Goal: Task Accomplishment & Management: Complete application form

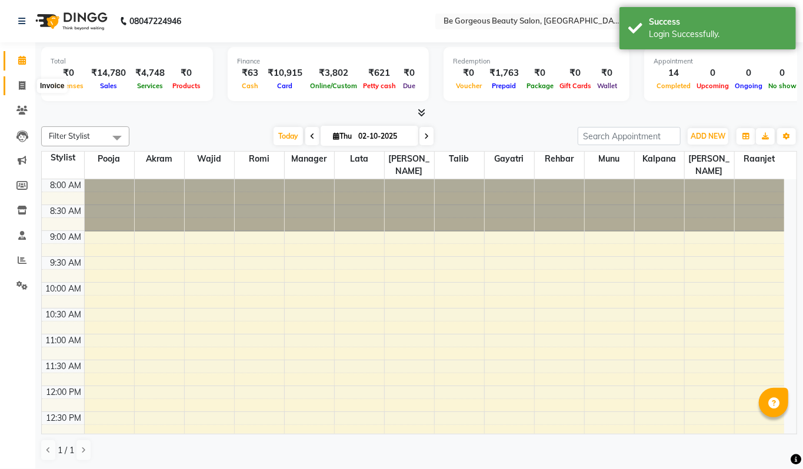
click at [24, 84] on icon at bounding box center [22, 85] width 6 height 9
select select "5405"
select select "service"
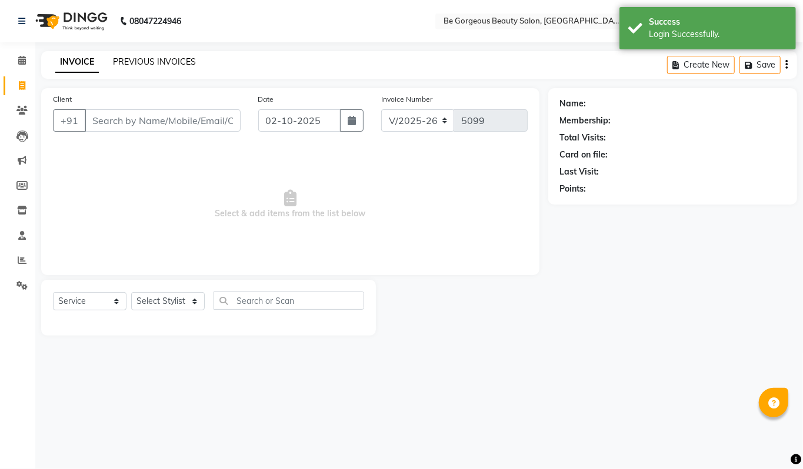
click at [162, 59] on link "PREVIOUS INVOICES" at bounding box center [154, 61] width 83 height 11
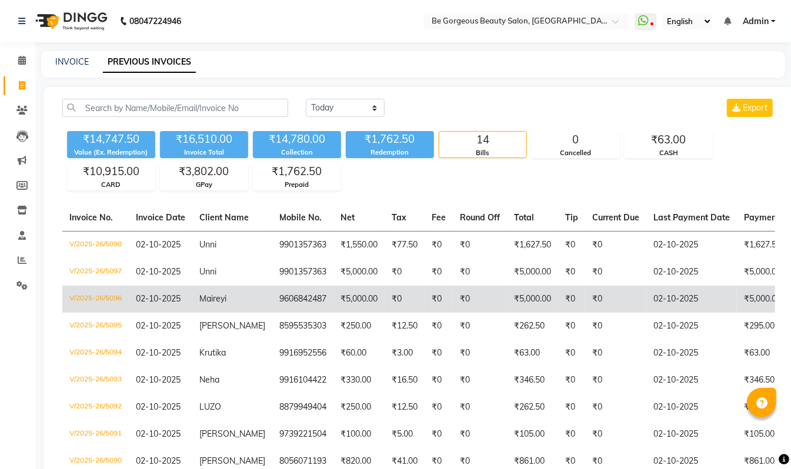
click at [624, 295] on td "₹0" at bounding box center [615, 299] width 61 height 27
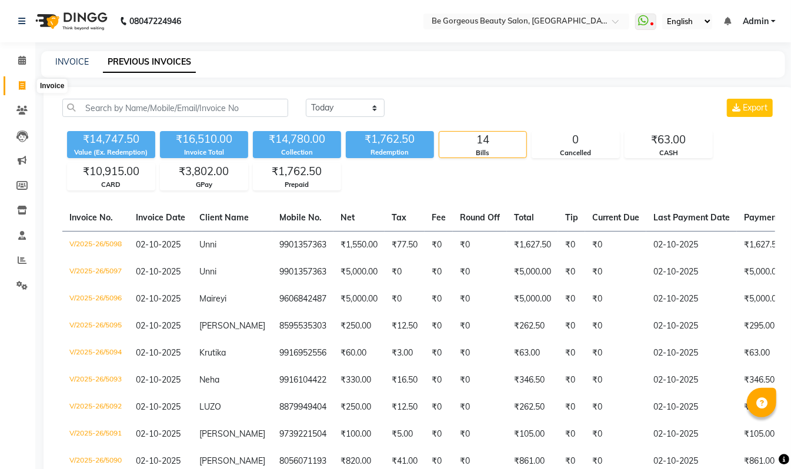
click at [22, 81] on icon at bounding box center [22, 85] width 6 height 9
select select "5405"
select select "service"
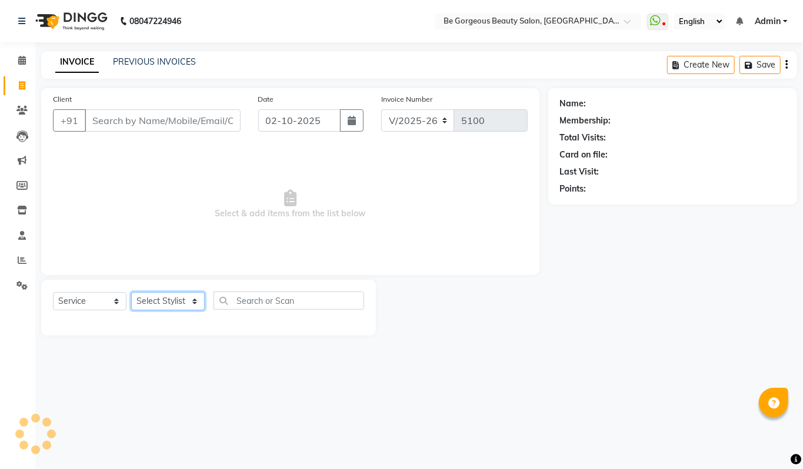
click at [156, 300] on select "Select Stylist [PERSON_NAME] [PERSON_NAME] Manager Munu [PERSON_NAME] Rehbar [P…" at bounding box center [168, 301] width 74 height 18
select select "90706"
click at [131, 292] on select "Select Stylist [PERSON_NAME] [PERSON_NAME] Manager Munu [PERSON_NAME] Rehbar [P…" at bounding box center [168, 301] width 74 height 18
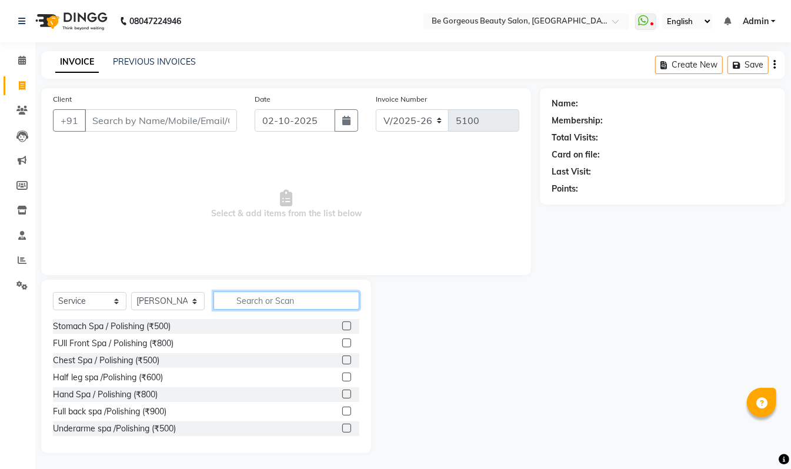
click at [255, 299] on input "text" at bounding box center [287, 301] width 146 height 18
type input "150"
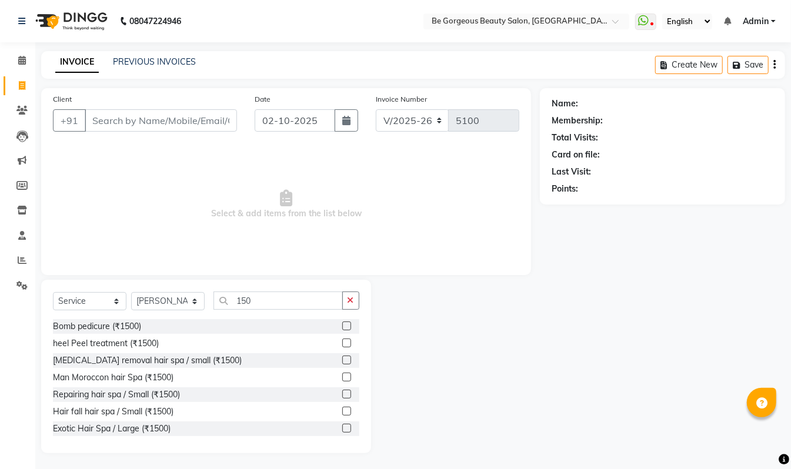
click at [359, 371] on div "Bomb pedicure (₹1500) heel Peel treatment (₹1500) Dandruff removal hair spa / s…" at bounding box center [206, 378] width 306 height 118
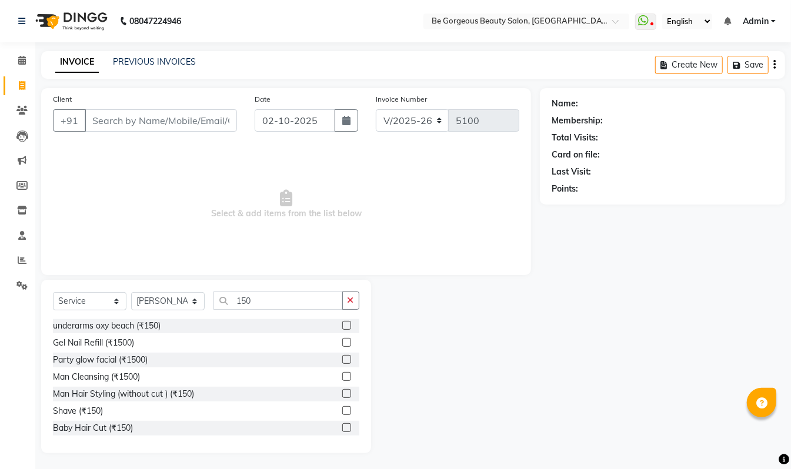
click at [342, 409] on label at bounding box center [346, 410] width 9 height 9
click at [342, 409] on input "checkbox" at bounding box center [346, 412] width 8 height 8
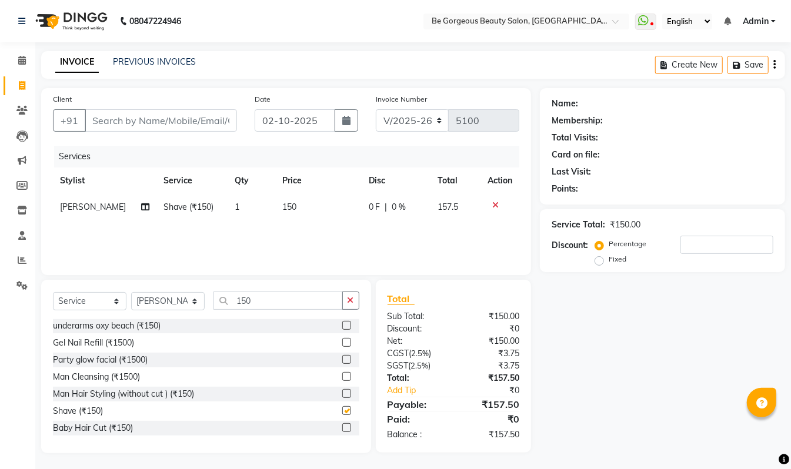
checkbox input "false"
click at [288, 304] on input "150" at bounding box center [278, 301] width 129 height 18
type input "1"
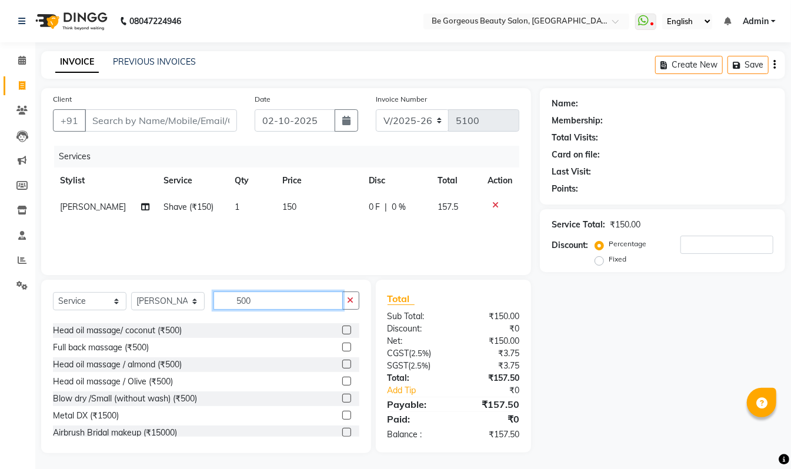
scroll to position [632, 0]
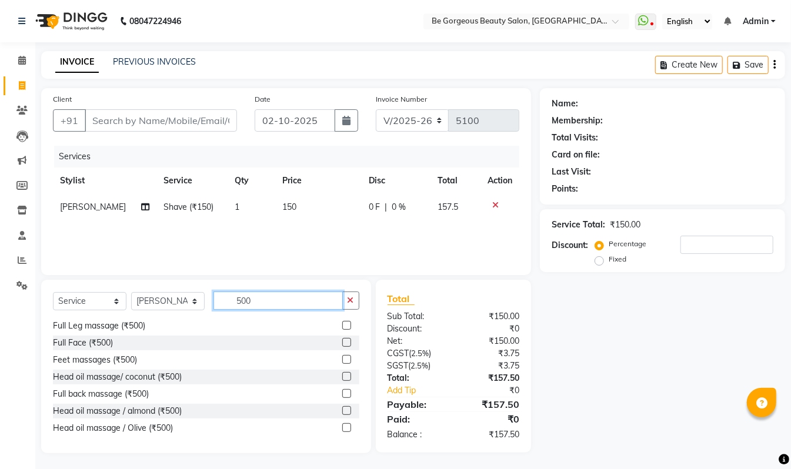
type input "500"
click at [342, 324] on label at bounding box center [346, 325] width 9 height 9
click at [342, 324] on input "checkbox" at bounding box center [346, 326] width 8 height 8
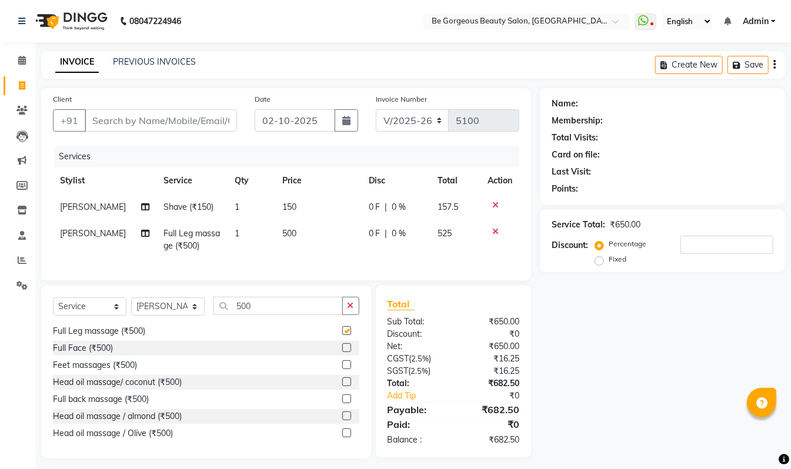
checkbox input "false"
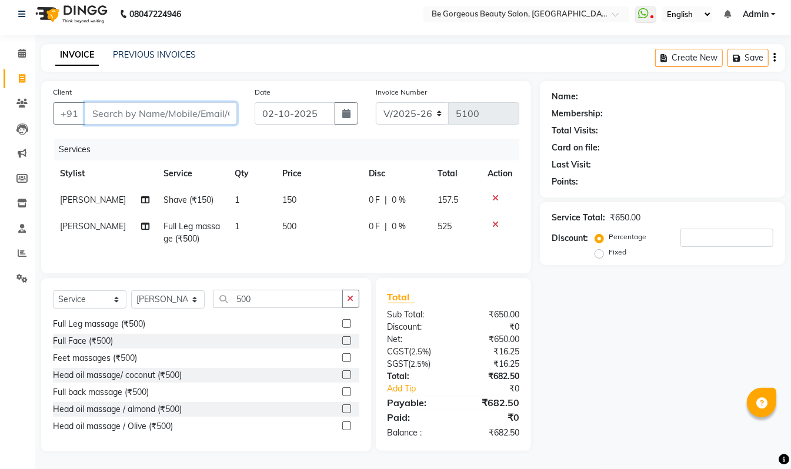
click at [121, 105] on input "Client" at bounding box center [161, 113] width 152 height 22
type input "9"
type input "0"
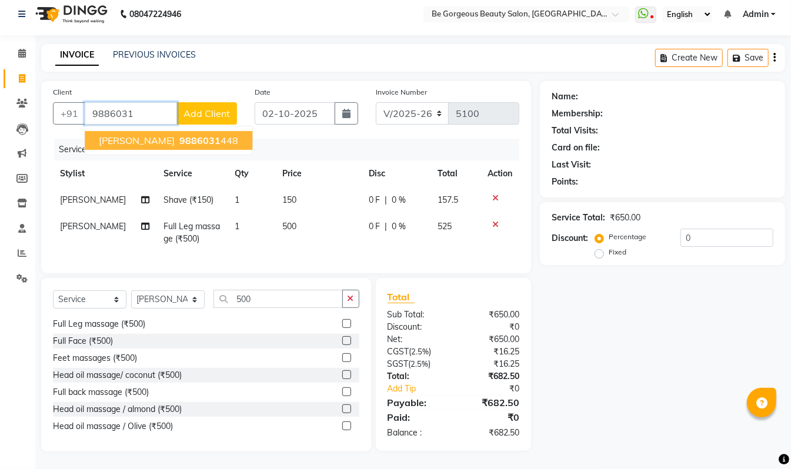
click at [192, 135] on ngb-highlight "9886031 448" at bounding box center [207, 141] width 61 height 12
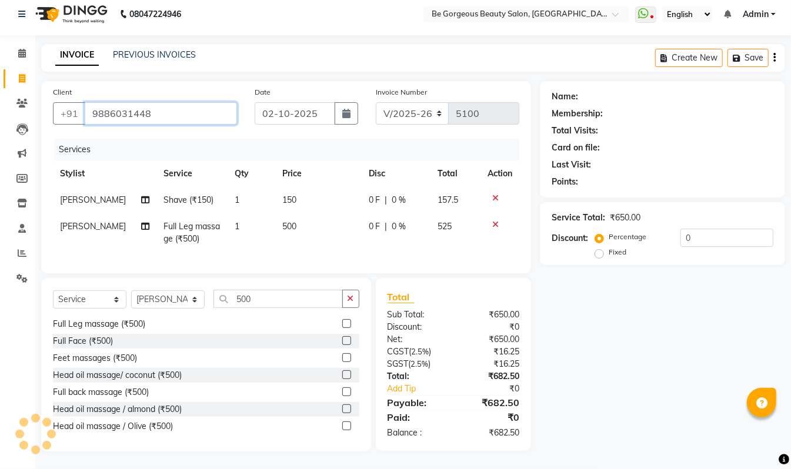
type input "9886031448"
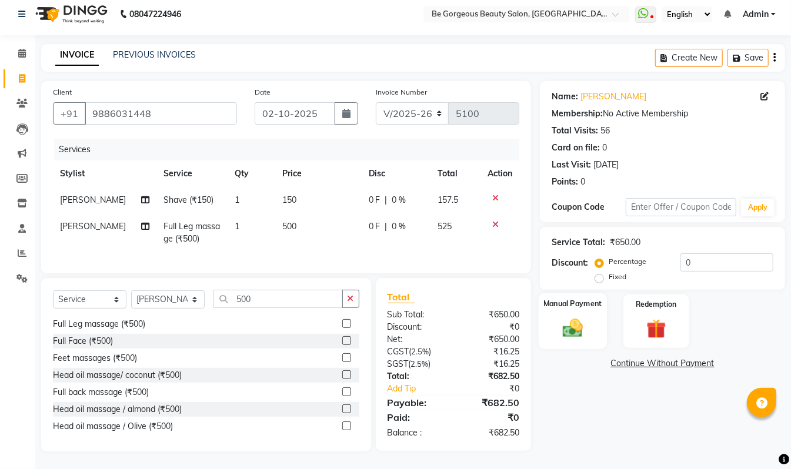
click at [580, 299] on div "Manual Payment" at bounding box center [573, 322] width 68 height 56
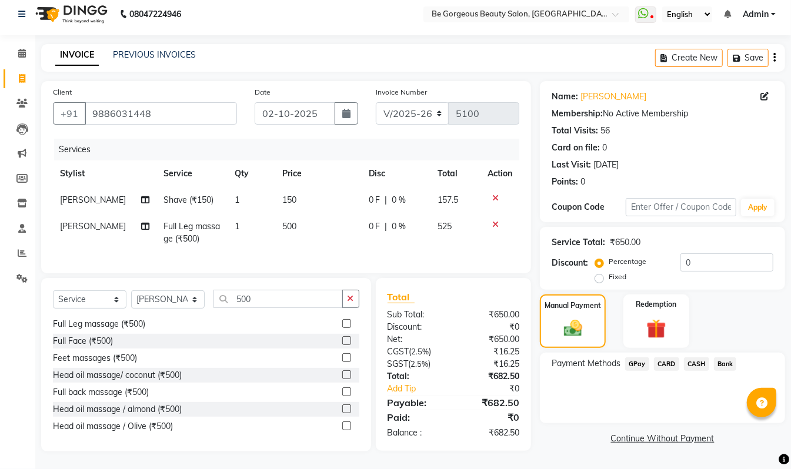
click at [634, 358] on span "GPay" at bounding box center [637, 365] width 24 height 14
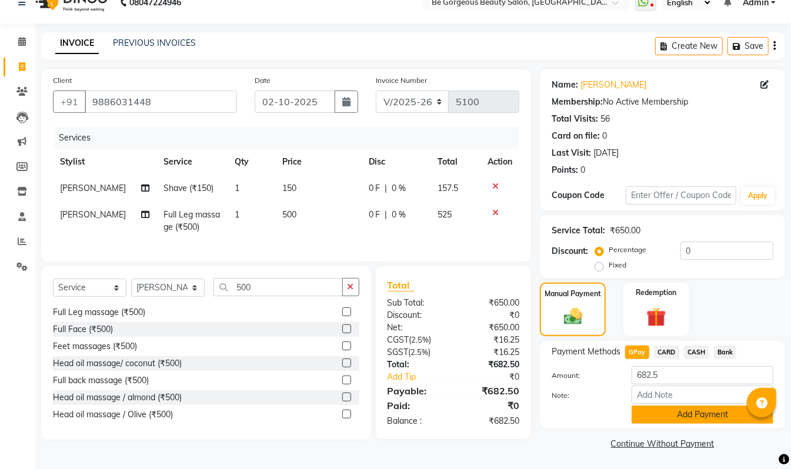
click at [709, 416] on button "Add Payment" at bounding box center [703, 415] width 142 height 18
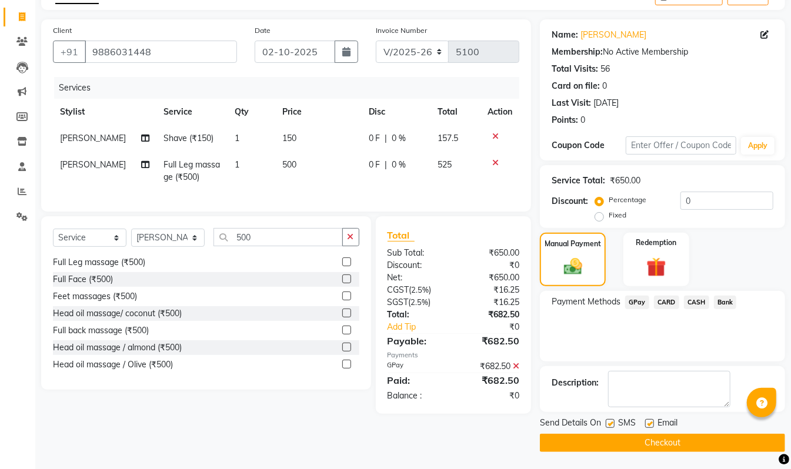
scroll to position [69, 0]
click at [695, 448] on button "Checkout" at bounding box center [662, 443] width 245 height 18
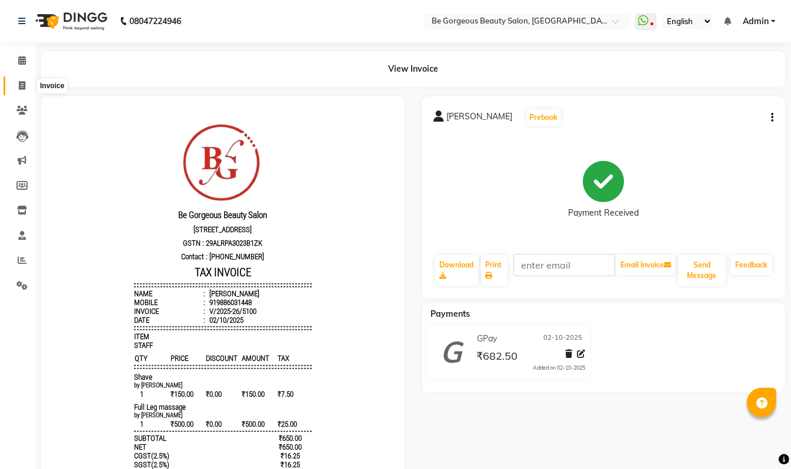
click at [19, 83] on icon at bounding box center [22, 85] width 6 height 9
select select "5405"
select select "service"
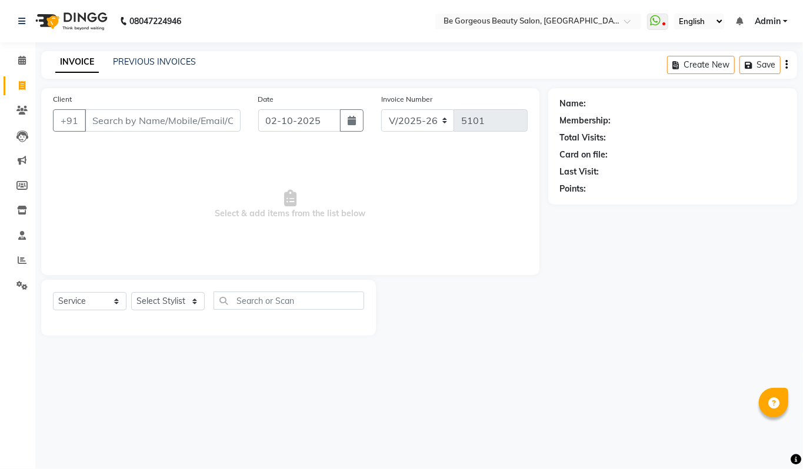
click at [108, 123] on input "Client" at bounding box center [163, 120] width 156 height 22
click at [161, 296] on select "Select Stylist [PERSON_NAME] [PERSON_NAME] Manager Munu [PERSON_NAME] Rehbar [P…" at bounding box center [168, 301] width 74 height 18
select select "36204"
click at [131, 292] on select "Select Stylist [PERSON_NAME] [PERSON_NAME] Manager Munu [PERSON_NAME] Rehbar [P…" at bounding box center [168, 301] width 74 height 18
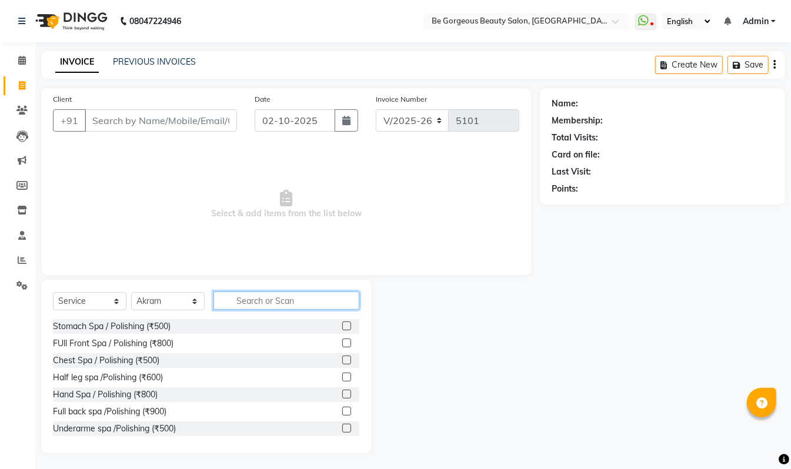
click at [252, 300] on input "text" at bounding box center [287, 301] width 146 height 18
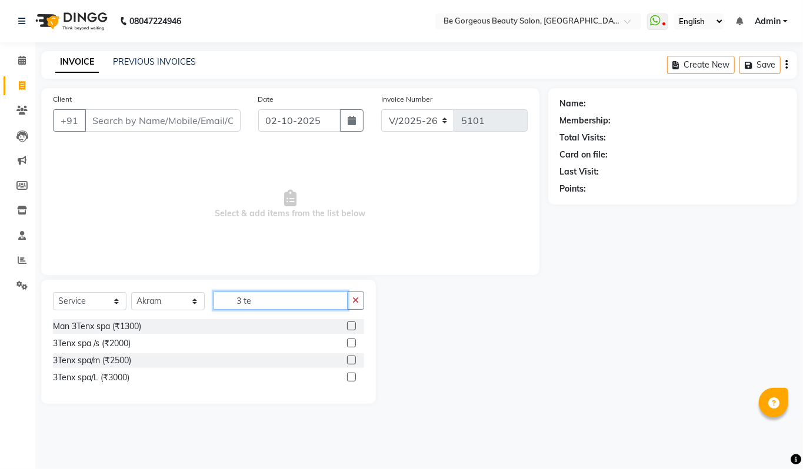
type input "3 te"
click at [351, 376] on label at bounding box center [351, 377] width 9 height 9
click at [351, 376] on input "checkbox" at bounding box center [351, 378] width 8 height 8
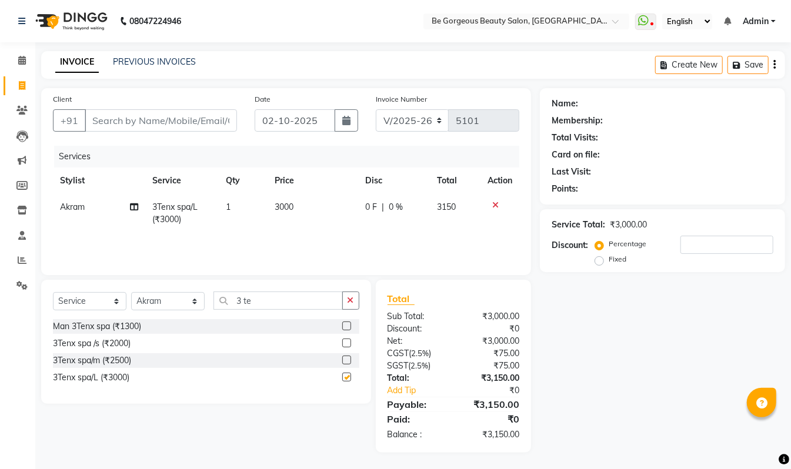
checkbox input "false"
click at [165, 300] on select "Select Stylist [PERSON_NAME] [PERSON_NAME] Manager Munu [PERSON_NAME] Rehbar [P…" at bounding box center [168, 301] width 74 height 18
select select "36200"
click at [131, 292] on select "Select Stylist [PERSON_NAME] [PERSON_NAME] Manager Munu [PERSON_NAME] Rehbar [P…" at bounding box center [168, 301] width 74 height 18
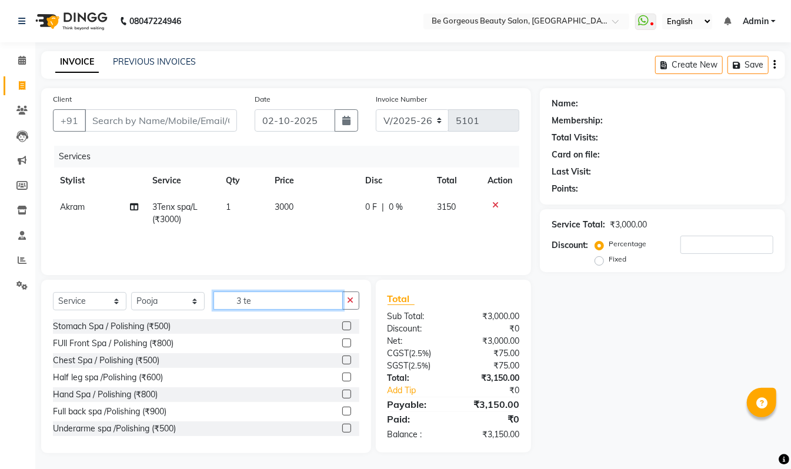
click at [259, 306] on input "3 te" at bounding box center [278, 301] width 129 height 18
type input "3"
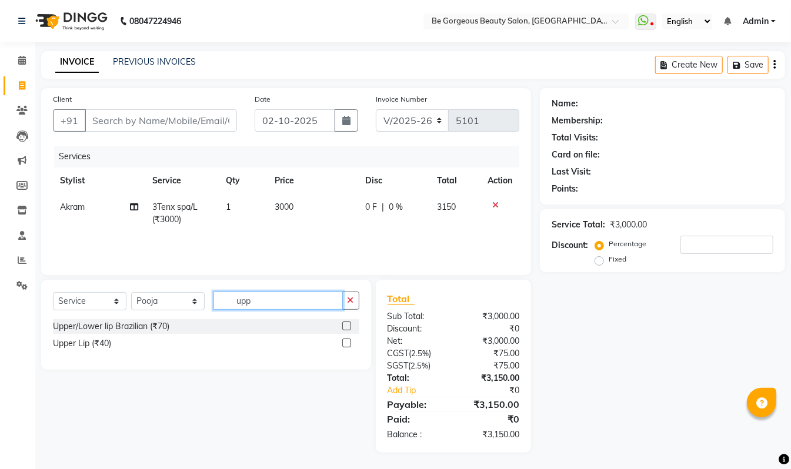
type input "upp"
click at [346, 328] on label at bounding box center [346, 326] width 9 height 9
click at [346, 328] on input "checkbox" at bounding box center [346, 327] width 8 height 8
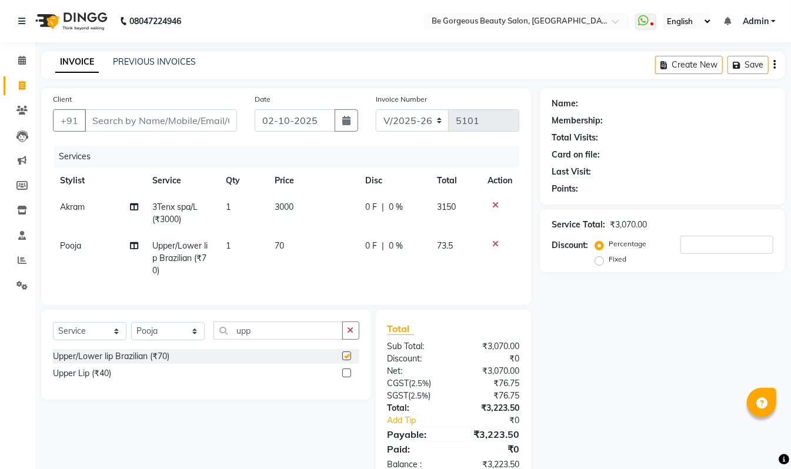
checkbox input "false"
click at [271, 340] on input "upp" at bounding box center [278, 331] width 129 height 18
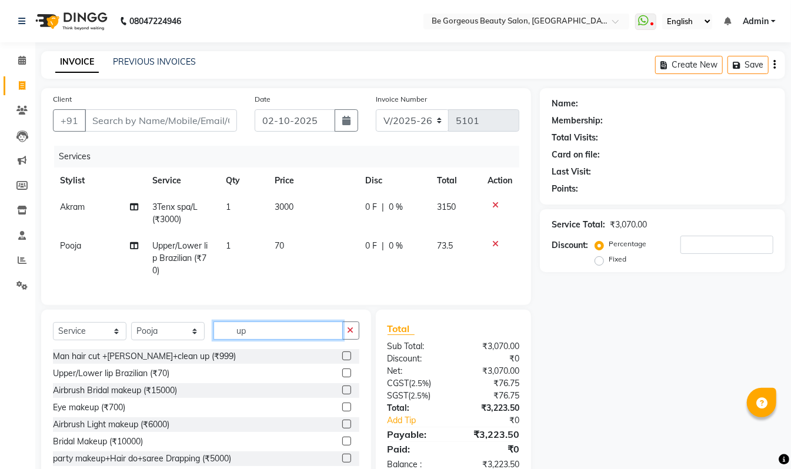
type input "u"
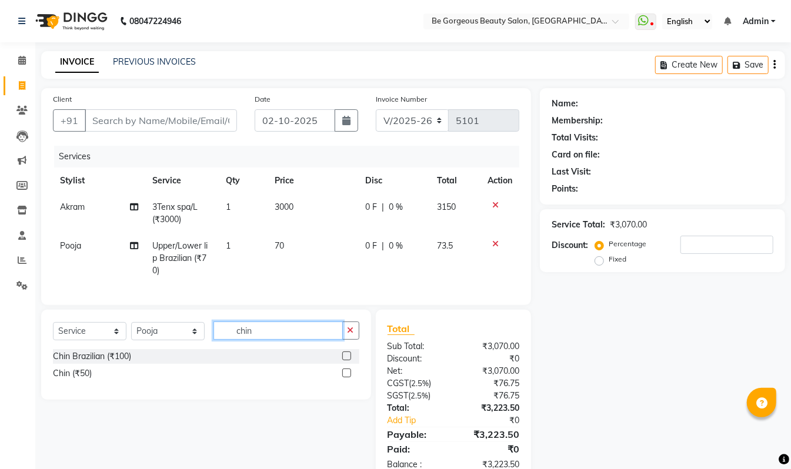
type input "chin"
click at [345, 361] on label at bounding box center [346, 356] width 9 height 9
click at [345, 361] on input "checkbox" at bounding box center [346, 357] width 8 height 8
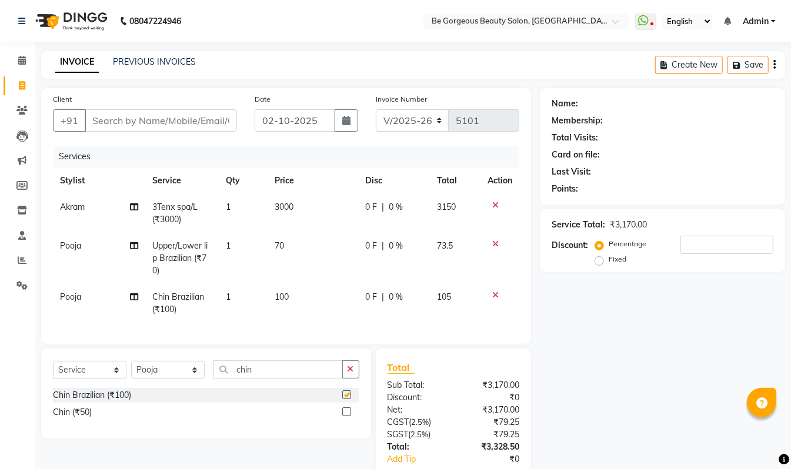
checkbox input "false"
click at [264, 379] on input "chin" at bounding box center [278, 370] width 129 height 18
type input "c"
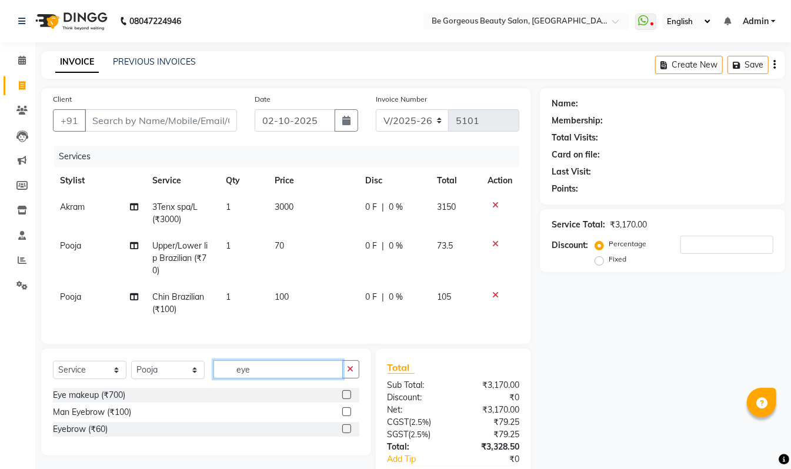
type input "eye"
click at [347, 434] on label at bounding box center [346, 429] width 9 height 9
click at [347, 434] on input "checkbox" at bounding box center [346, 430] width 8 height 8
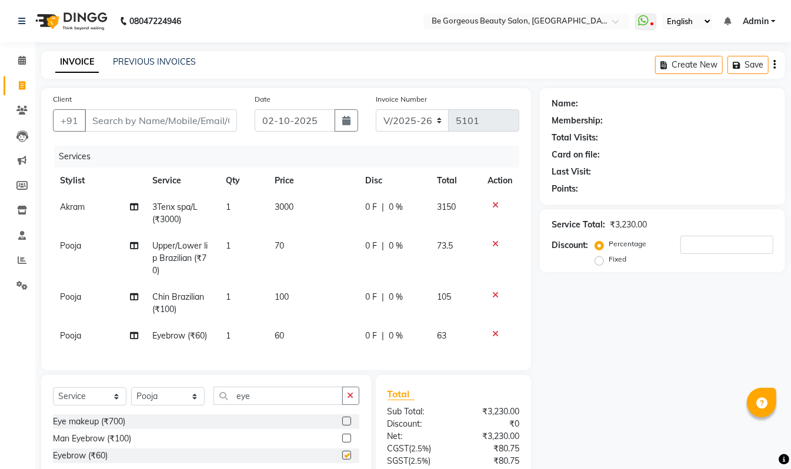
checkbox input "false"
click at [126, 123] on input "Client" at bounding box center [161, 120] width 152 height 22
type input "9"
type input "0"
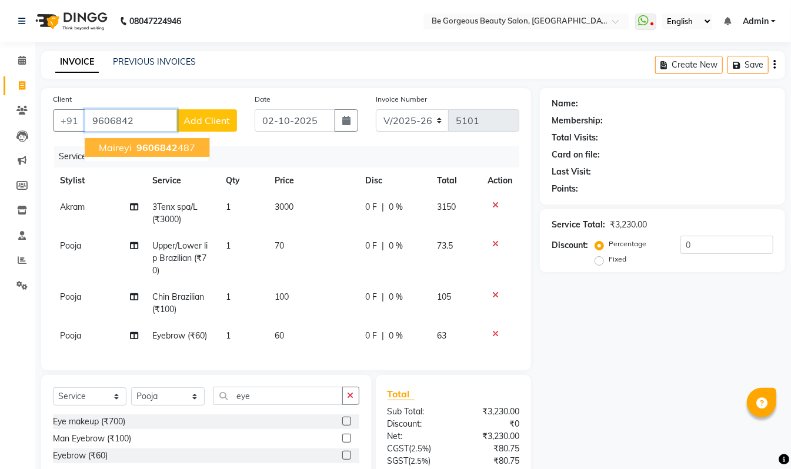
click at [162, 146] on span "9606842" at bounding box center [156, 148] width 41 height 12
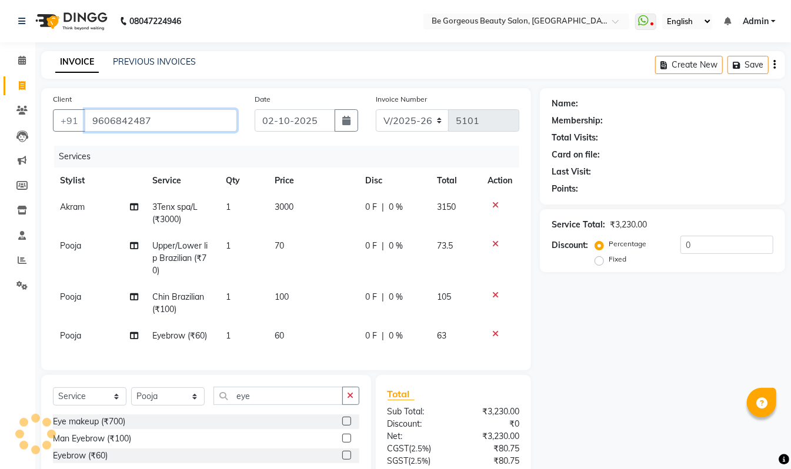
type input "9606842487"
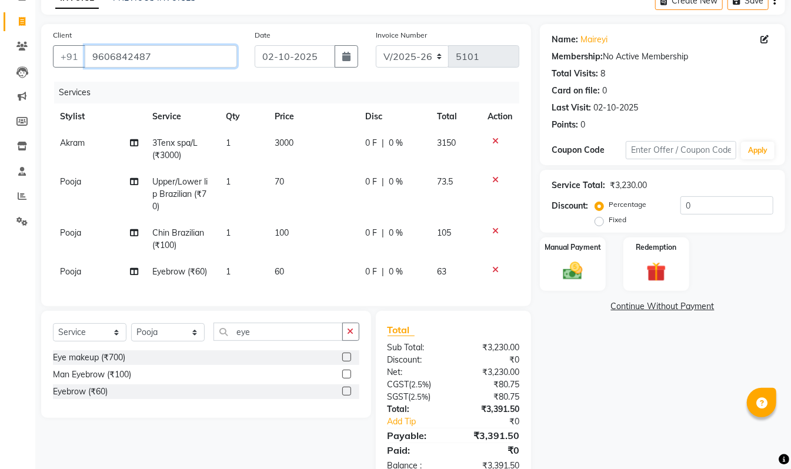
scroll to position [50, 0]
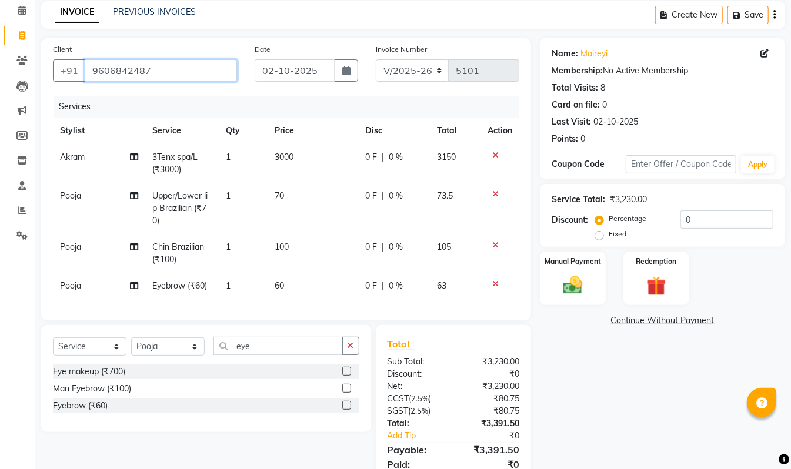
drag, startPoint x: 149, startPoint y: 11, endPoint x: 144, endPoint y: 34, distance: 23.4
click at [94, 42] on div "Client +91 9606842487 Date 02-10-2025 Invoice Number V/2025 V/2025-26 5101 Serv…" at bounding box center [286, 179] width 490 height 282
paste input "9606842487"
type input "9606842487"
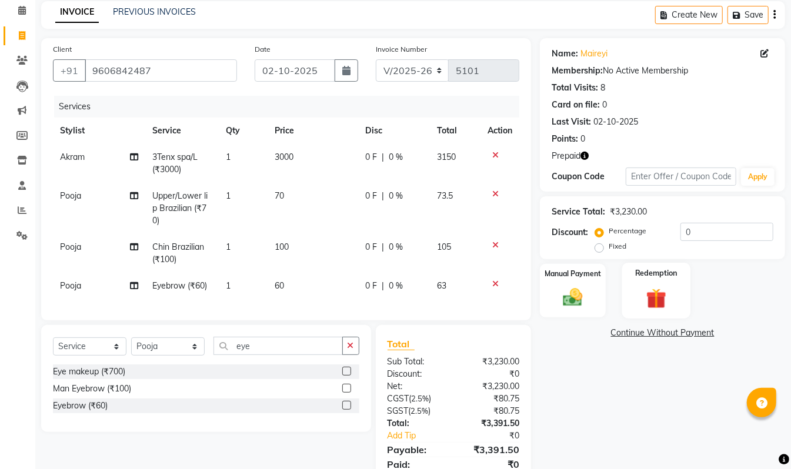
click at [639, 283] on div "Redemption" at bounding box center [656, 291] width 68 height 56
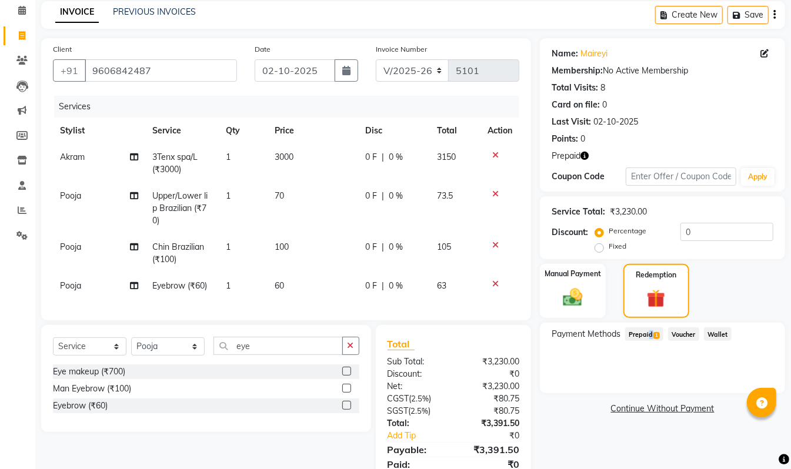
click at [646, 332] on span "Prepaid 1" at bounding box center [644, 335] width 38 height 14
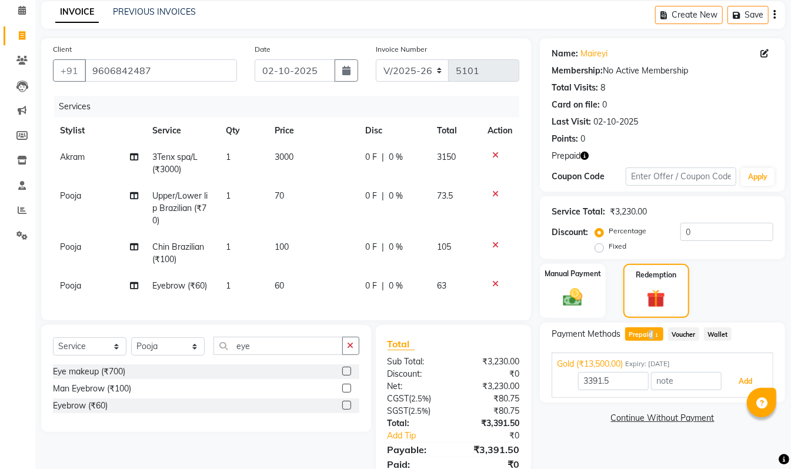
drag, startPoint x: 742, startPoint y: 388, endPoint x: 748, endPoint y: 382, distance: 8.3
click at [742, 388] on button "Add" at bounding box center [745, 382] width 43 height 20
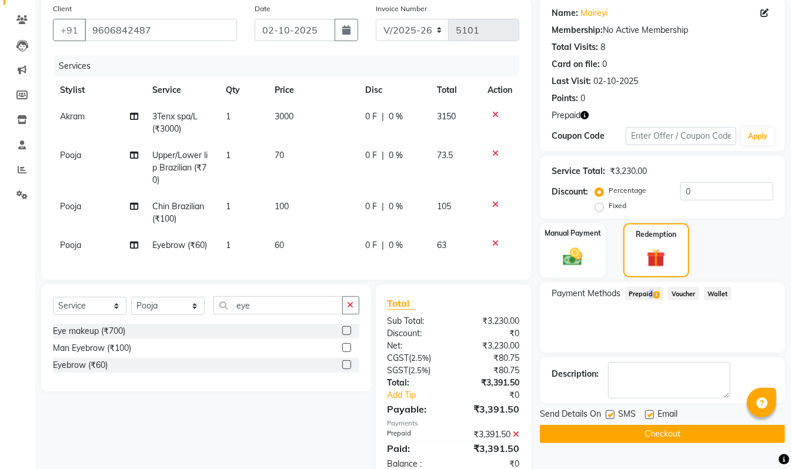
scroll to position [132, 0]
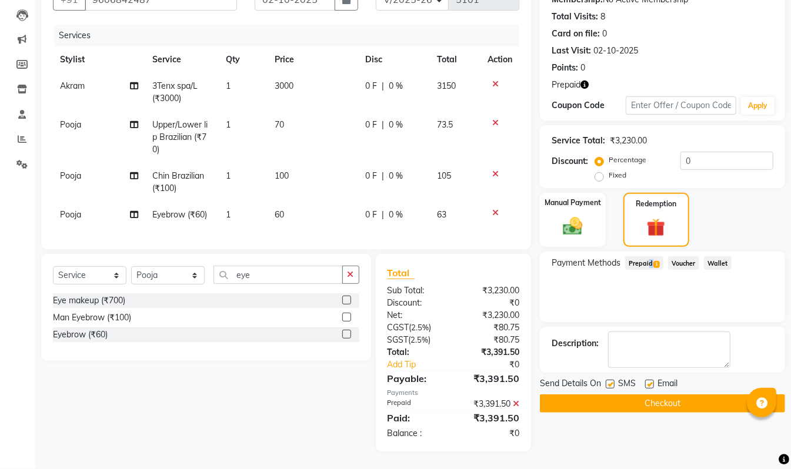
click at [694, 395] on button "Checkout" at bounding box center [662, 404] width 245 height 18
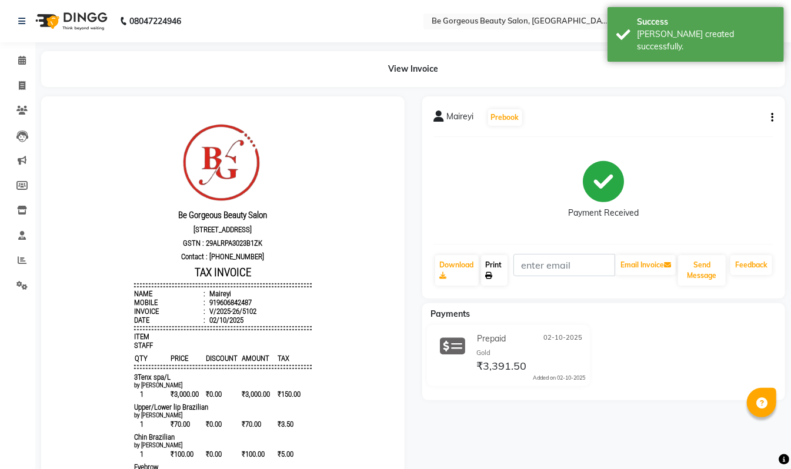
click at [492, 276] on icon at bounding box center [489, 275] width 7 height 7
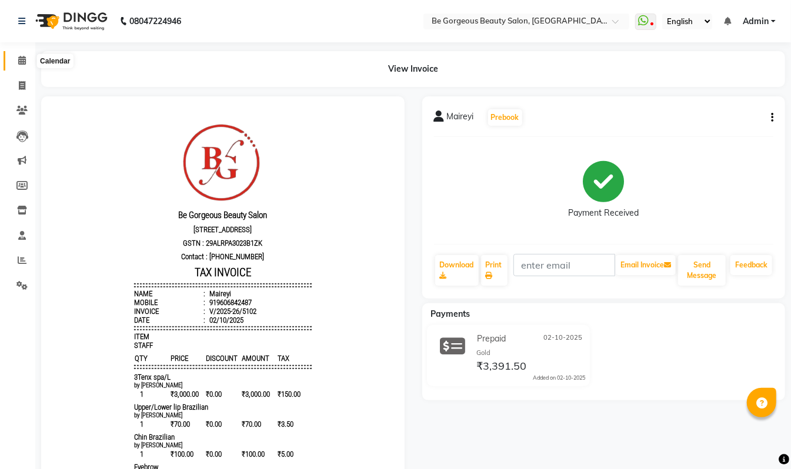
click at [25, 59] on icon at bounding box center [22, 60] width 8 height 9
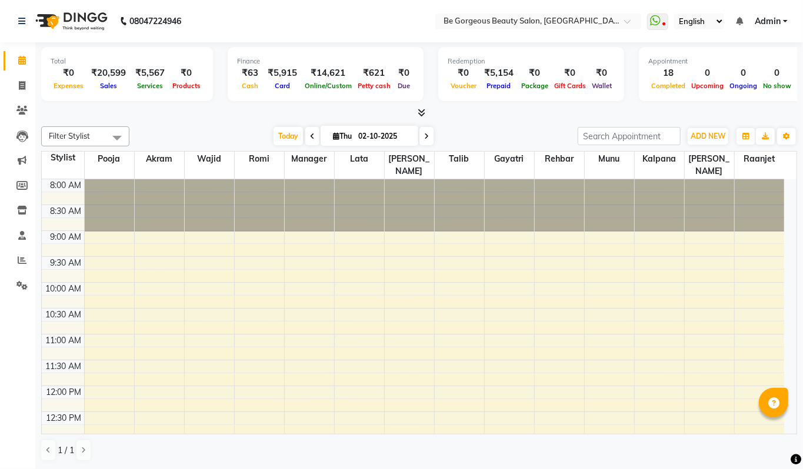
click at [422, 113] on icon at bounding box center [422, 112] width 8 height 9
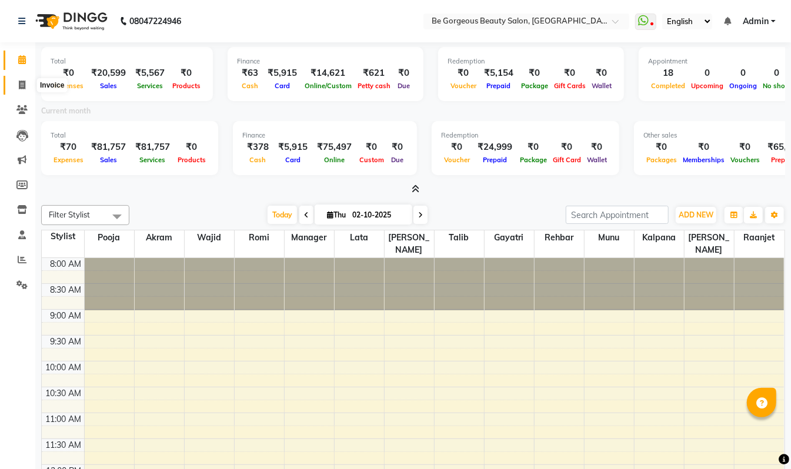
click at [20, 83] on icon at bounding box center [22, 85] width 6 height 9
select select "service"
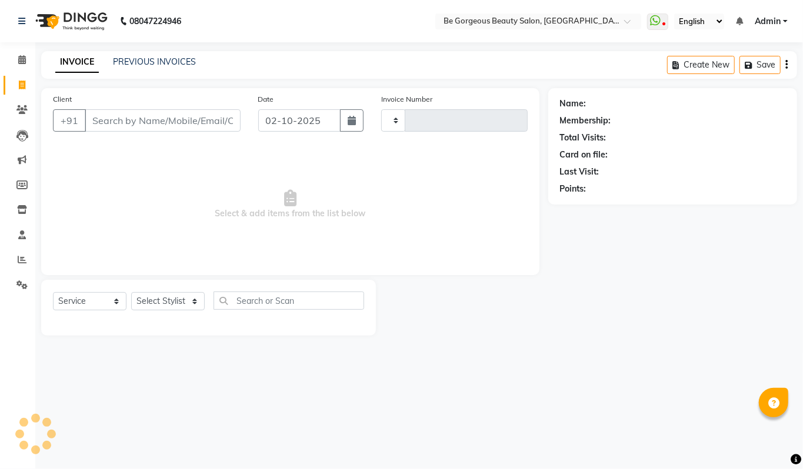
type input "5103"
select select "5405"
click at [22, 57] on icon at bounding box center [22, 59] width 8 height 9
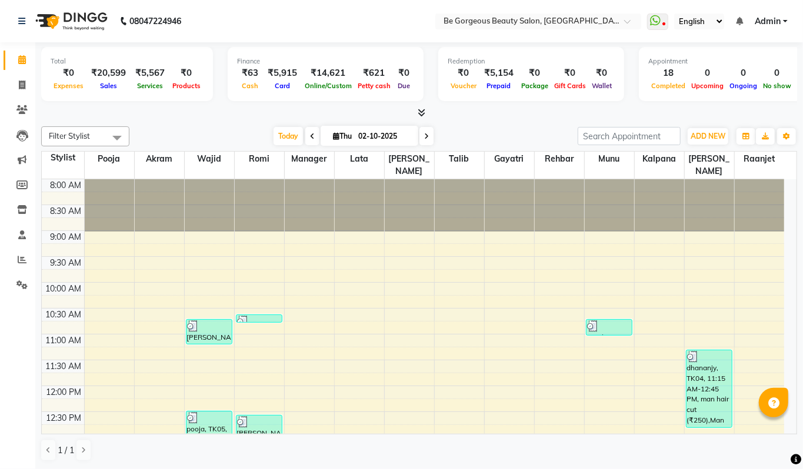
click at [419, 112] on icon at bounding box center [422, 112] width 8 height 9
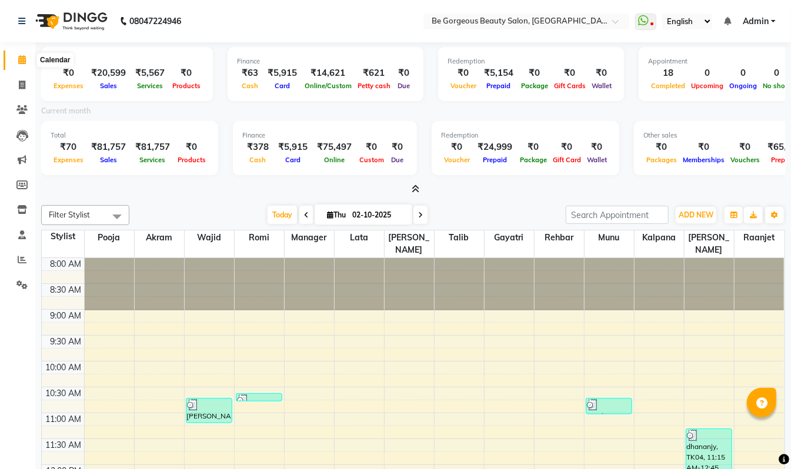
click at [20, 65] on span at bounding box center [22, 61] width 21 height 14
click at [765, 19] on span "Admin" at bounding box center [756, 21] width 26 height 12
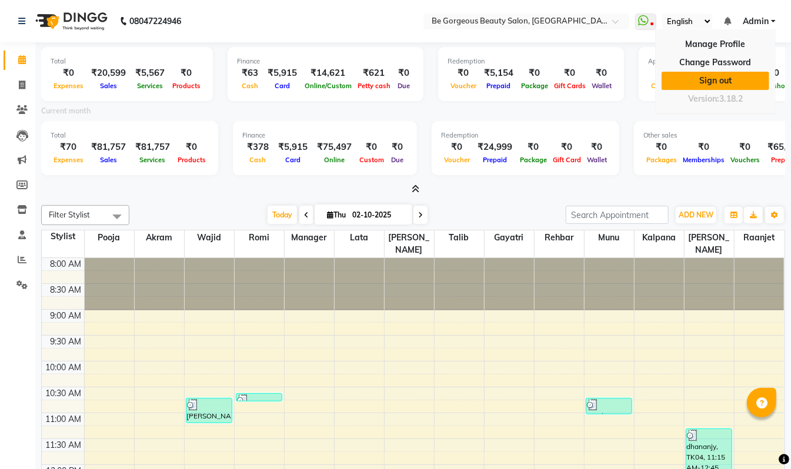
click at [729, 81] on link "Sign out" at bounding box center [716, 81] width 108 height 18
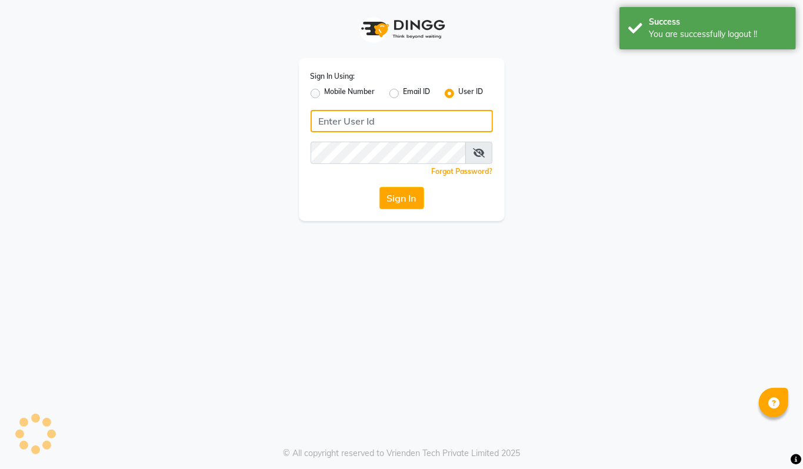
type input "94494097201"
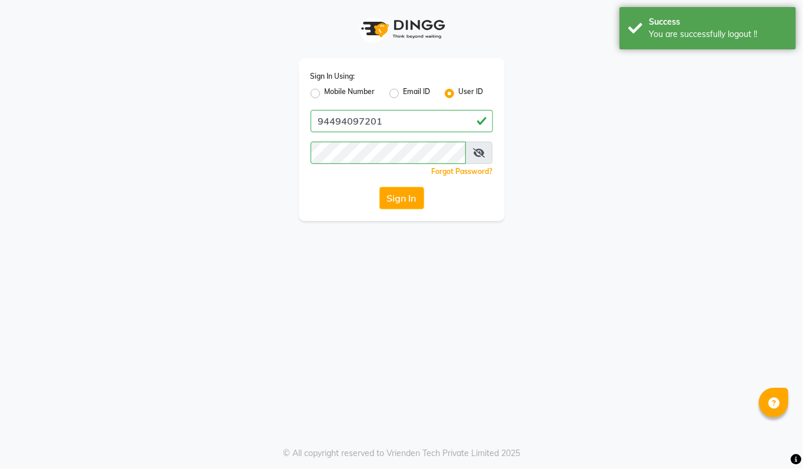
click at [325, 90] on label "Mobile Number" at bounding box center [350, 93] width 51 height 14
click at [325, 90] on input "Mobile Number" at bounding box center [329, 90] width 8 height 8
radio input "true"
radio input "false"
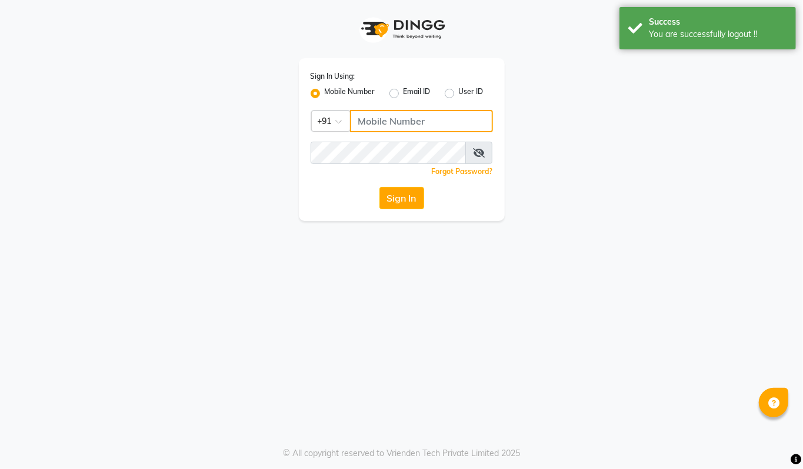
click at [365, 120] on input "Username" at bounding box center [421, 121] width 143 height 22
type input "94494097201"
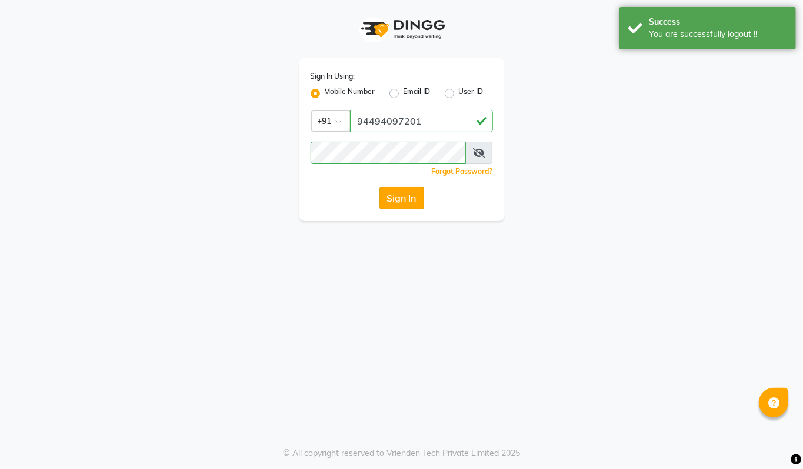
click at [419, 194] on button "Sign In" at bounding box center [401, 198] width 45 height 22
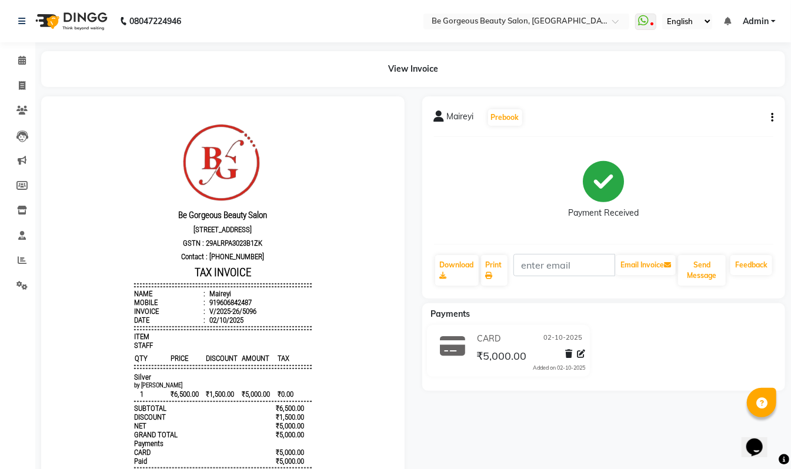
click at [772, 118] on icon "button" at bounding box center [772, 118] width 2 height 1
click at [716, 95] on div "Cancel Invoice" at bounding box center [724, 95] width 59 height 15
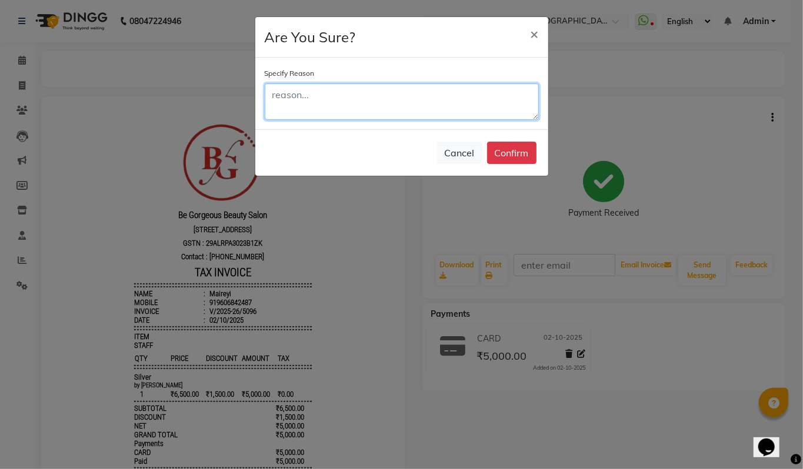
click at [299, 98] on textarea at bounding box center [402, 102] width 274 height 36
type textarea "wrong bil"
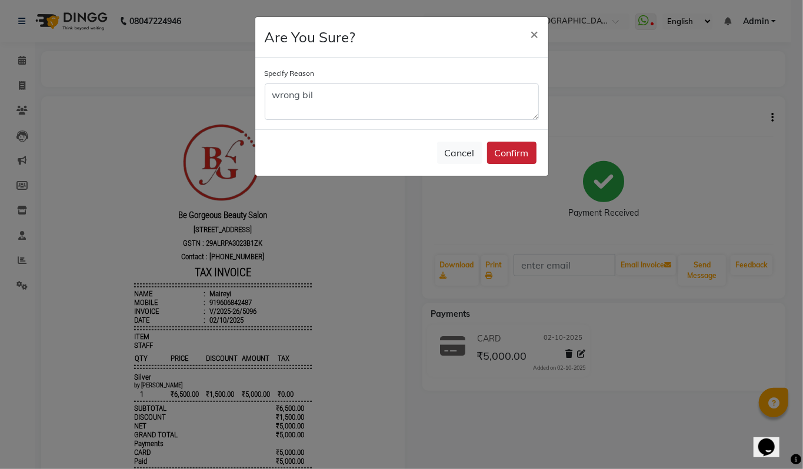
click at [515, 155] on button "Confirm" at bounding box center [511, 153] width 49 height 22
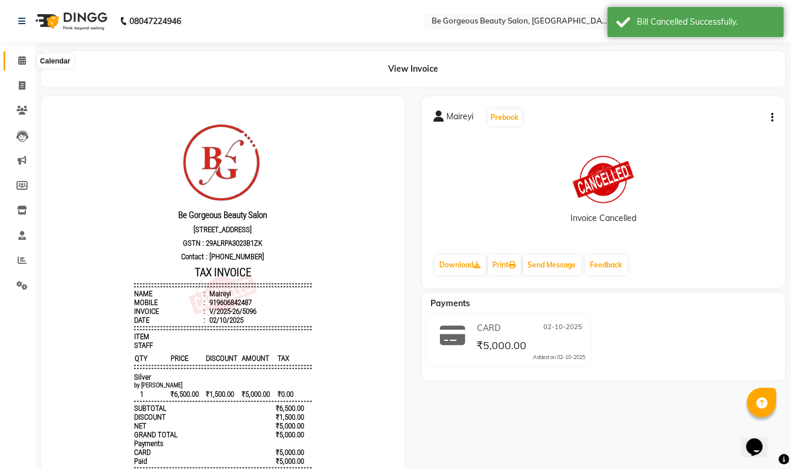
click at [16, 59] on span at bounding box center [22, 61] width 21 height 14
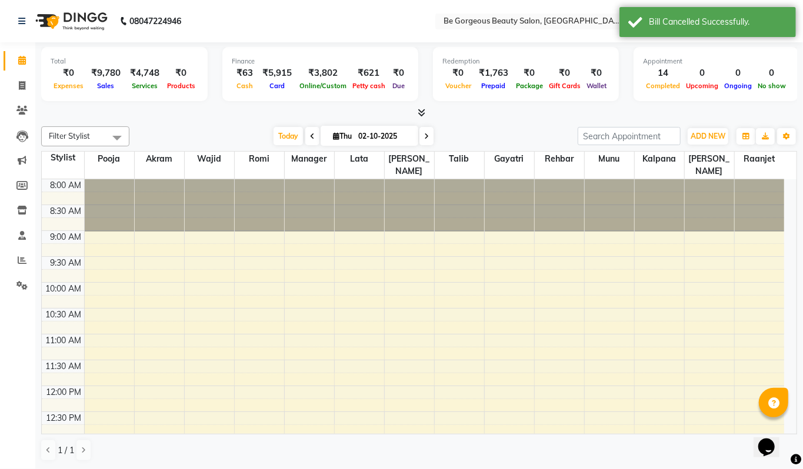
click at [421, 114] on icon at bounding box center [422, 112] width 8 height 9
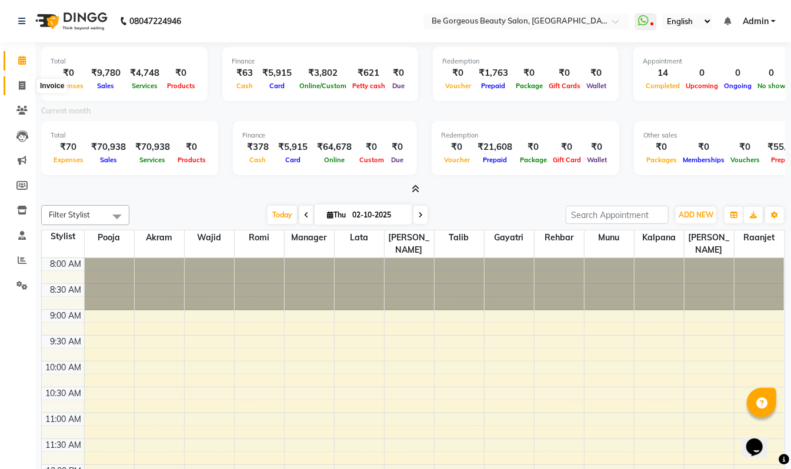
click at [22, 85] on icon at bounding box center [22, 85] width 6 height 9
select select "5405"
select select "service"
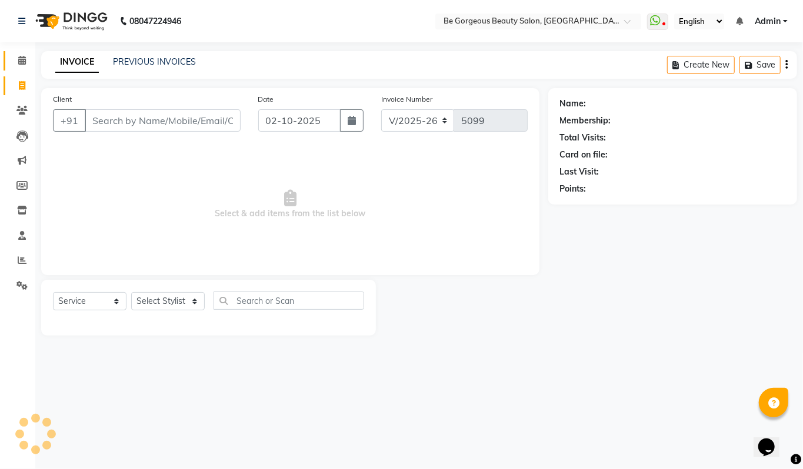
click at [21, 52] on li "Calendar" at bounding box center [17, 60] width 35 height 25
click at [145, 302] on select "Select Stylist [PERSON_NAME] [PERSON_NAME] Manager Munu [PERSON_NAME] Rehbar [P…" at bounding box center [168, 301] width 74 height 18
select select "83189"
click at [131, 292] on select "Select Stylist [PERSON_NAME] [PERSON_NAME] Manager Munu [PERSON_NAME] Rehbar [P…" at bounding box center [168, 301] width 74 height 18
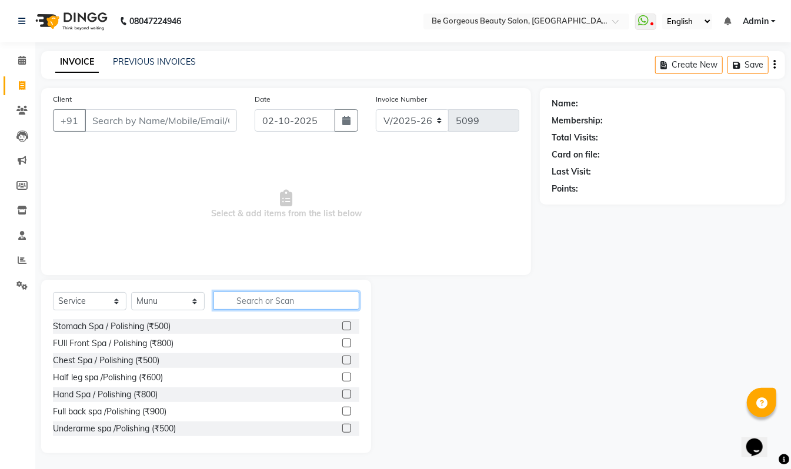
click at [249, 298] on input "text" at bounding box center [287, 301] width 146 height 18
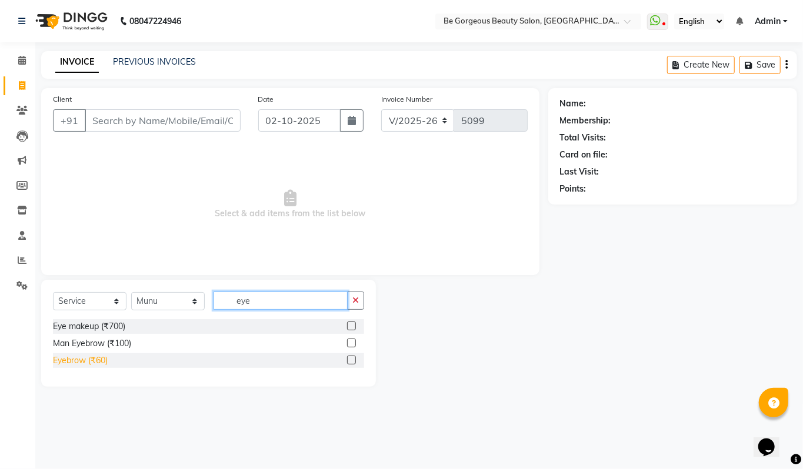
type input "eye"
click at [88, 359] on div "Eyebrow (₹60)" at bounding box center [80, 361] width 55 height 12
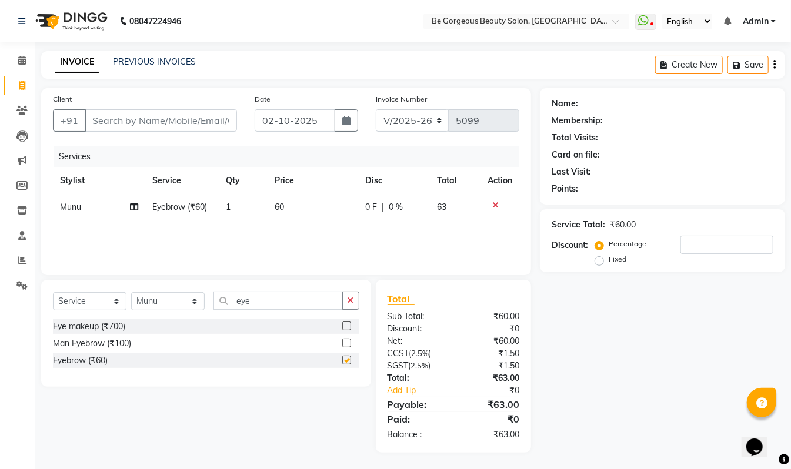
checkbox input "false"
click at [191, 297] on div "Select Service Product Membership Package Voucher Prepaid Gift Card Select Styl…" at bounding box center [206, 306] width 306 height 28
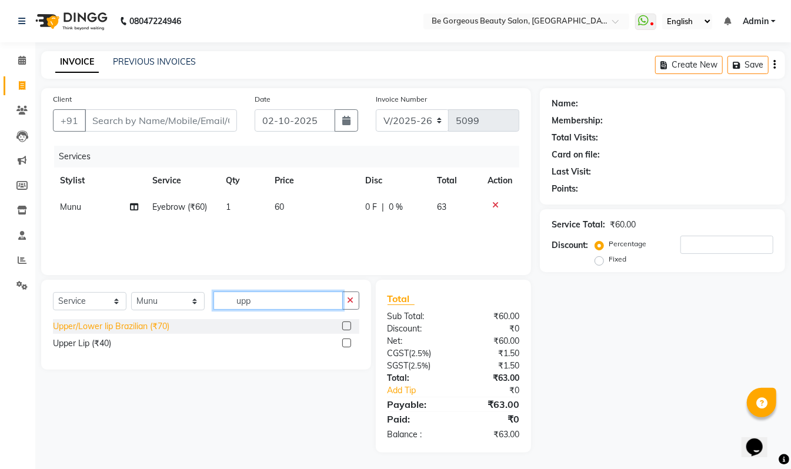
type input "upp"
click at [132, 326] on div "Upper/Lower lip Brazilian (₹70)" at bounding box center [111, 327] width 116 height 12
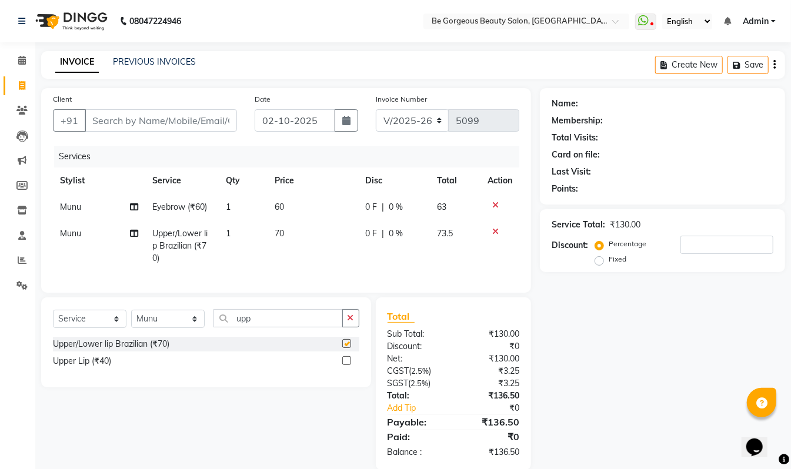
checkbox input "false"
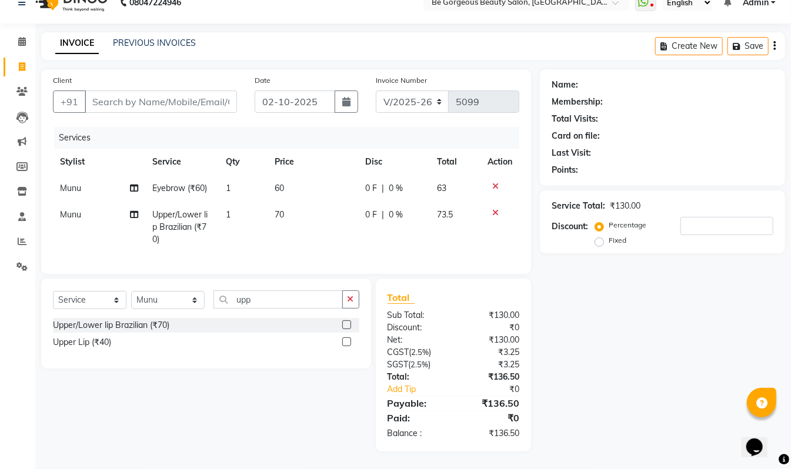
drag, startPoint x: 794, startPoint y: 391, endPoint x: 28, endPoint y: 21, distance: 850.6
click at [111, 91] on input "Client" at bounding box center [161, 102] width 152 height 22
type input "8"
type input "0"
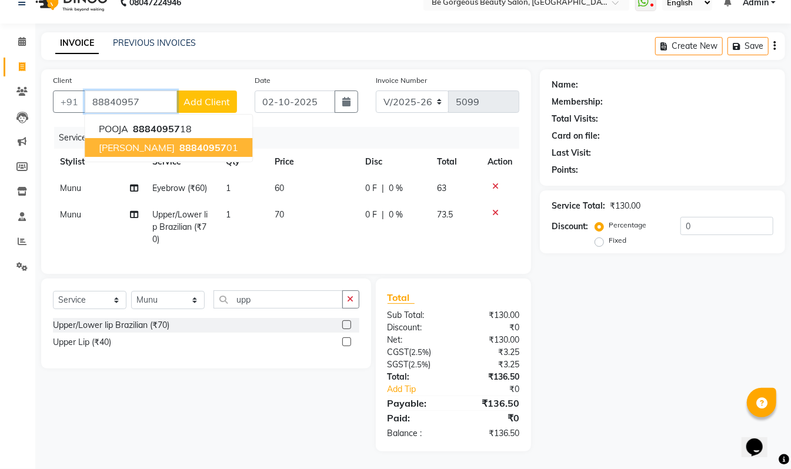
click at [184, 142] on ngb-highlight "88840957 01" at bounding box center [207, 148] width 61 height 12
type input "8884095701"
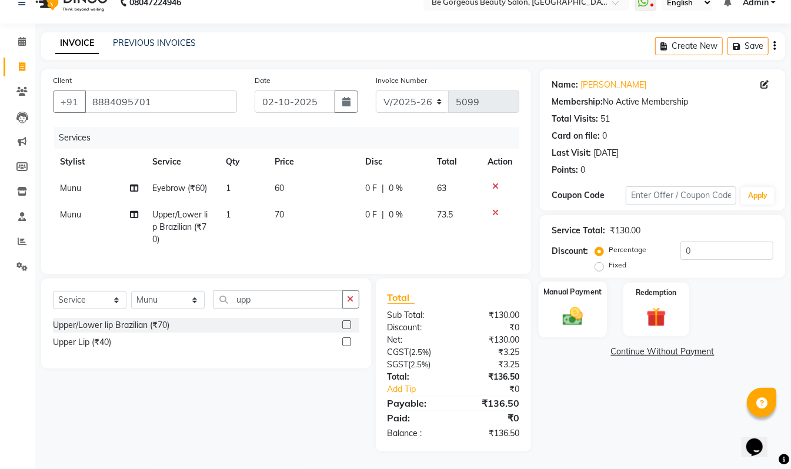
click at [566, 305] on img at bounding box center [572, 317] width 33 height 24
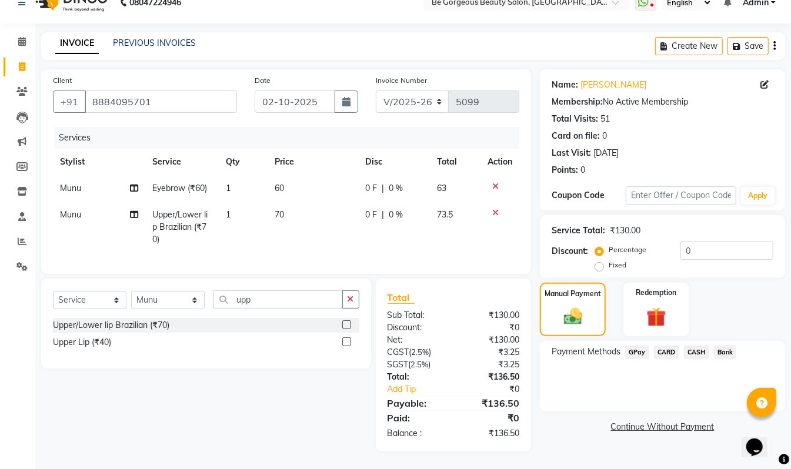
click at [641, 346] on span "GPay" at bounding box center [637, 353] width 24 height 14
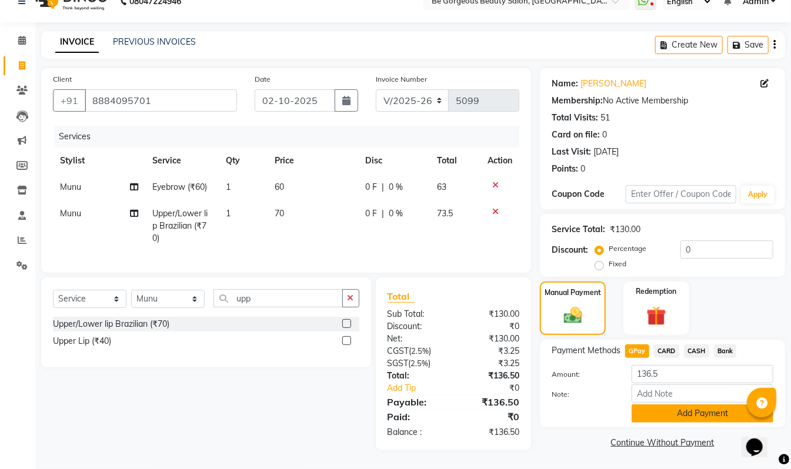
click at [674, 405] on button "Add Payment" at bounding box center [703, 414] width 142 height 18
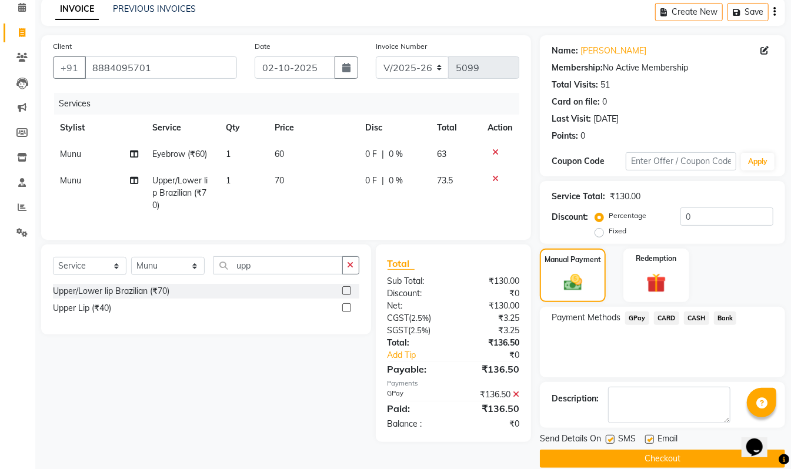
scroll to position [69, 0]
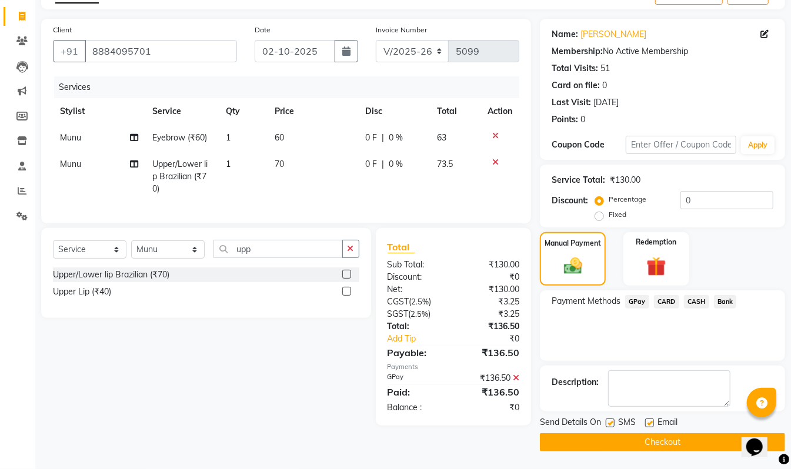
click at [655, 439] on button "Checkout" at bounding box center [662, 443] width 245 height 18
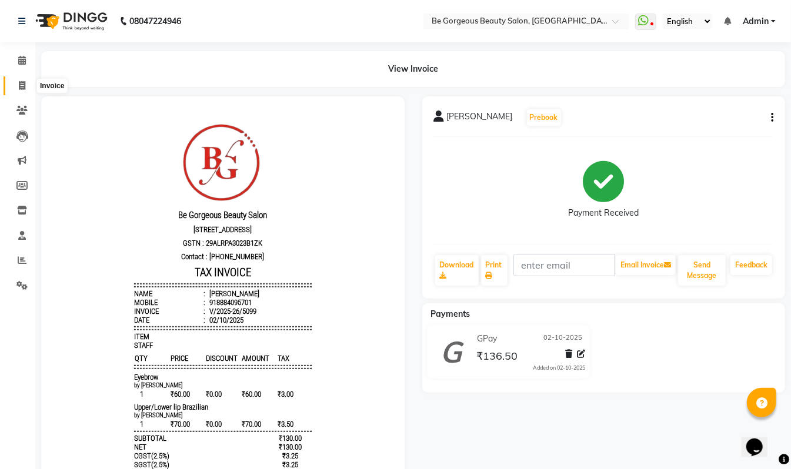
click at [22, 84] on icon at bounding box center [22, 85] width 6 height 9
select select "service"
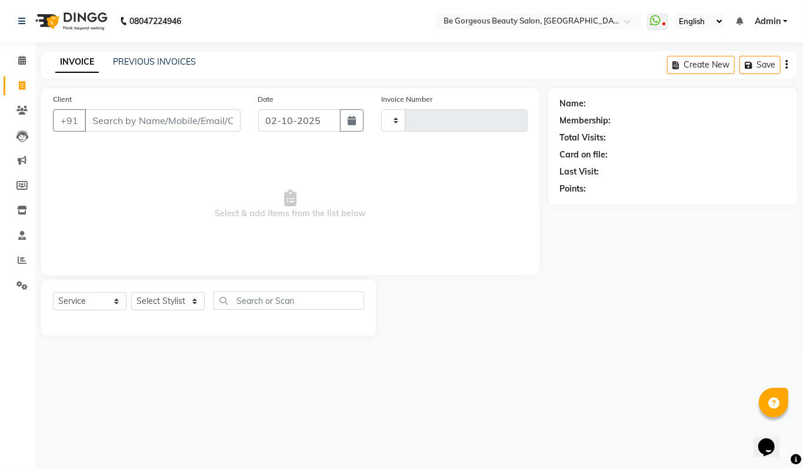
type input "5101"
select select "5405"
click at [114, 119] on input "Client" at bounding box center [163, 120] width 156 height 22
type input "9606842487"
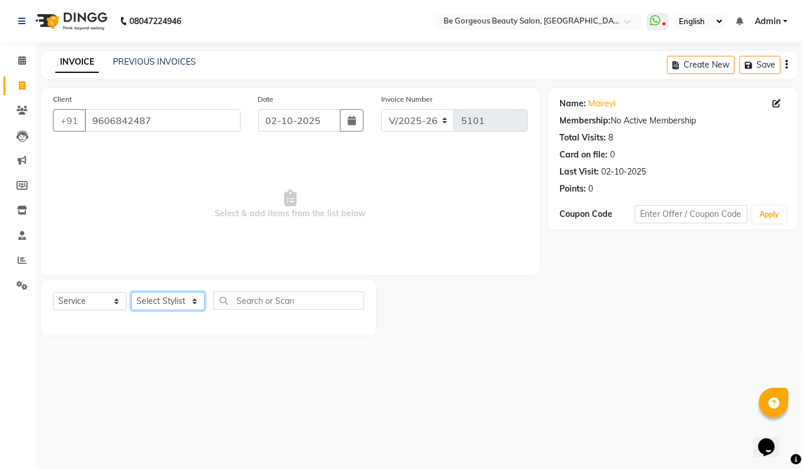
click at [165, 302] on select "Select Stylist [PERSON_NAME] [PERSON_NAME] Manager Munu [PERSON_NAME] Rehbar [P…" at bounding box center [168, 301] width 74 height 18
select select "36204"
click at [131, 292] on select "Select Stylist [PERSON_NAME] [PERSON_NAME] Manager Munu [PERSON_NAME] Rehbar [P…" at bounding box center [168, 301] width 74 height 18
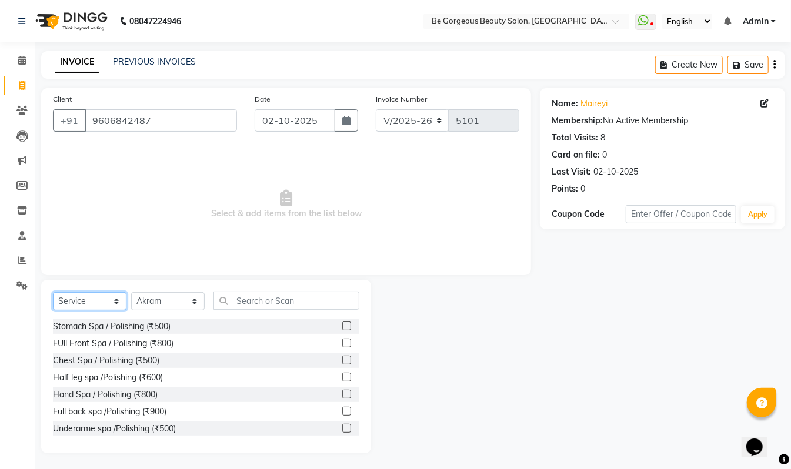
click at [92, 300] on select "Select Service Product Membership Package Voucher Prepaid Gift Card" at bounding box center [90, 301] width 74 height 18
select select "P"
click at [53, 292] on select "Select Service Product Membership Package Voucher Prepaid Gift Card" at bounding box center [90, 301] width 74 height 18
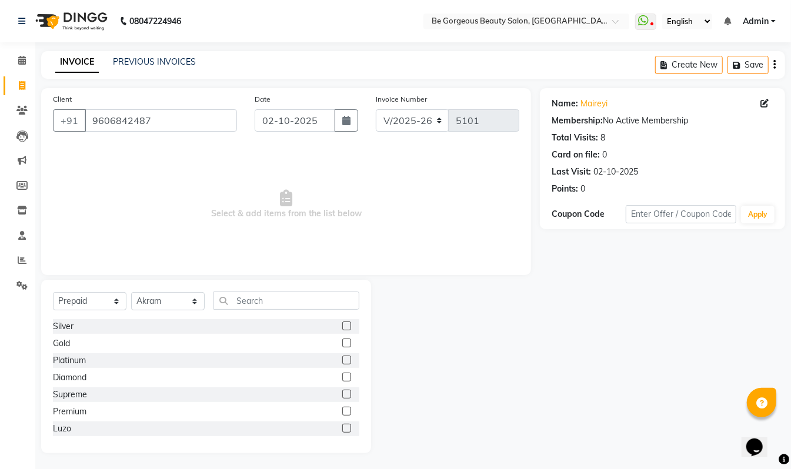
click at [342, 341] on label at bounding box center [346, 343] width 9 height 9
click at [342, 341] on input "checkbox" at bounding box center [346, 344] width 8 height 8
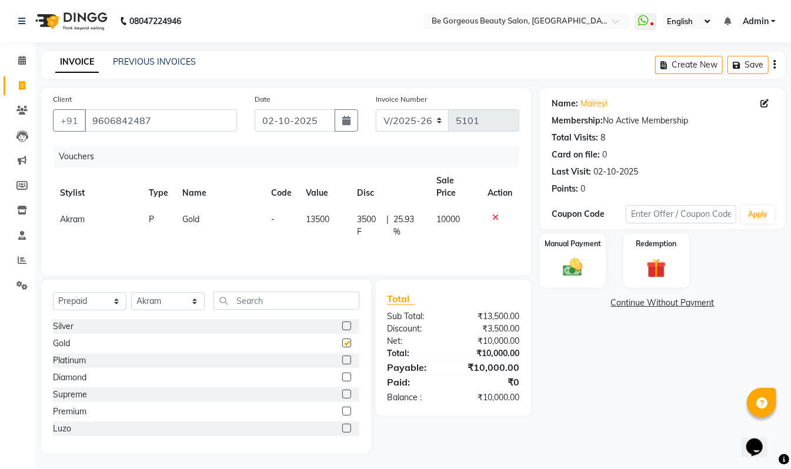
checkbox input "false"
click at [584, 256] on img at bounding box center [572, 268] width 33 height 24
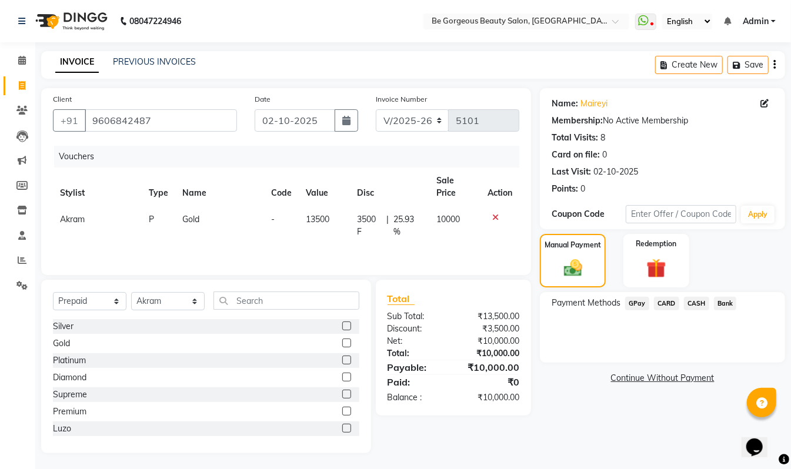
drag, startPoint x: 638, startPoint y: 302, endPoint x: 645, endPoint y: 314, distance: 13.4
click at [638, 306] on span "GPay" at bounding box center [637, 304] width 24 height 14
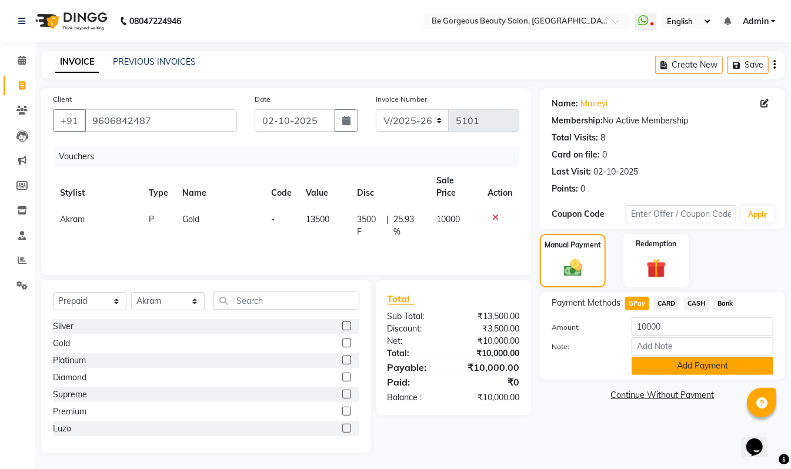
click at [706, 369] on button "Add Payment" at bounding box center [703, 366] width 142 height 18
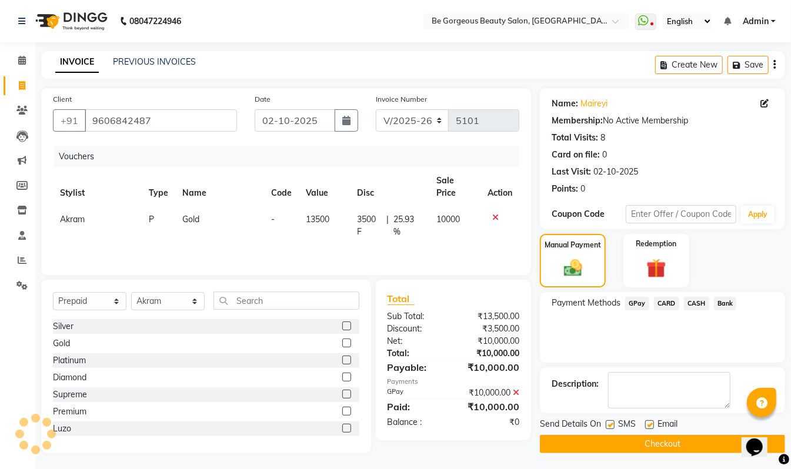
scroll to position [5, 0]
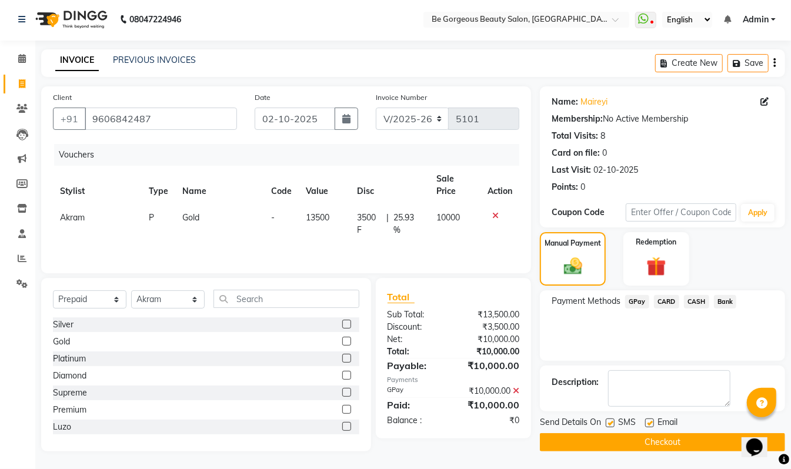
click at [689, 441] on button "Checkout" at bounding box center [662, 443] width 245 height 18
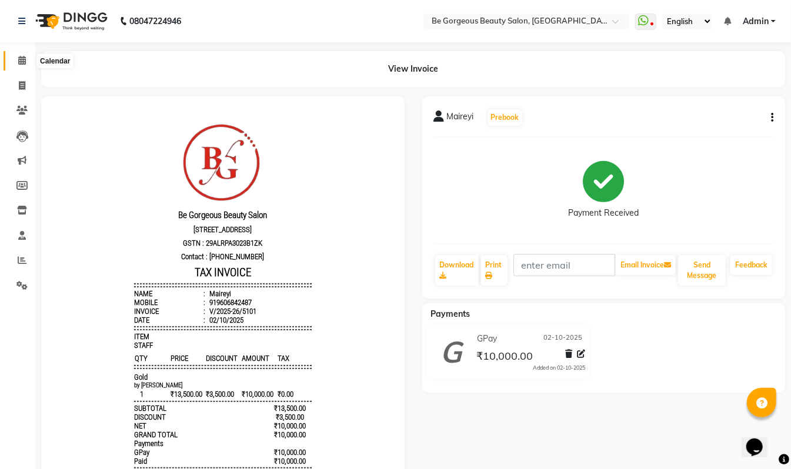
click at [20, 60] on icon at bounding box center [22, 60] width 8 height 9
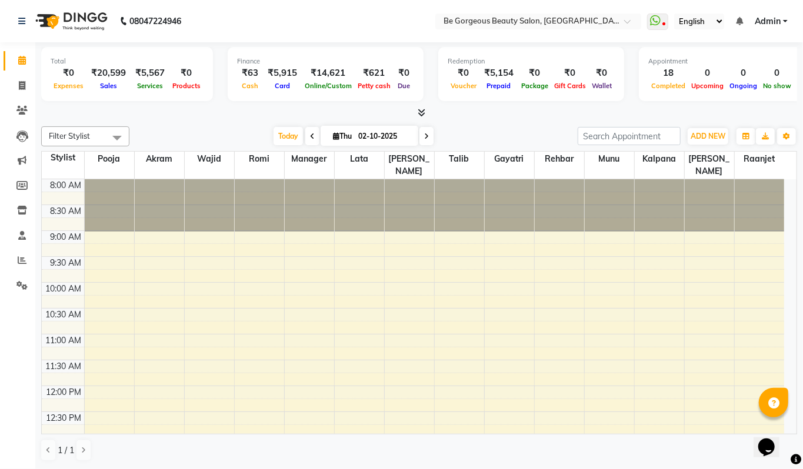
click at [776, 20] on span "Admin" at bounding box center [768, 21] width 26 height 12
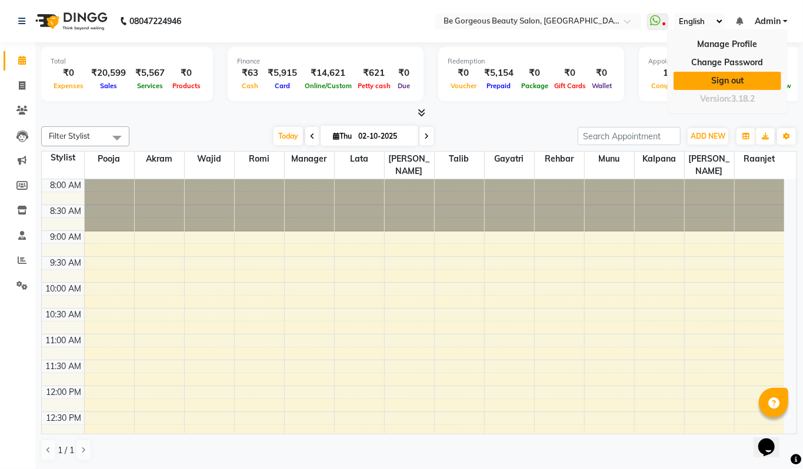
click at [737, 80] on link "Sign out" at bounding box center [728, 81] width 108 height 18
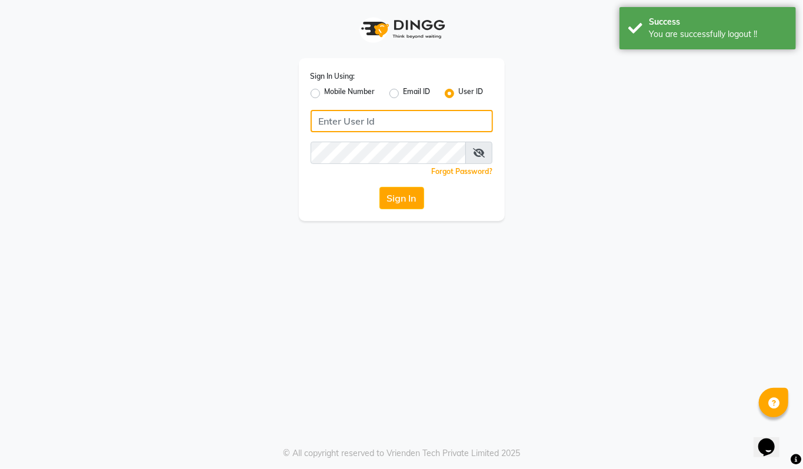
type input "94494097201"
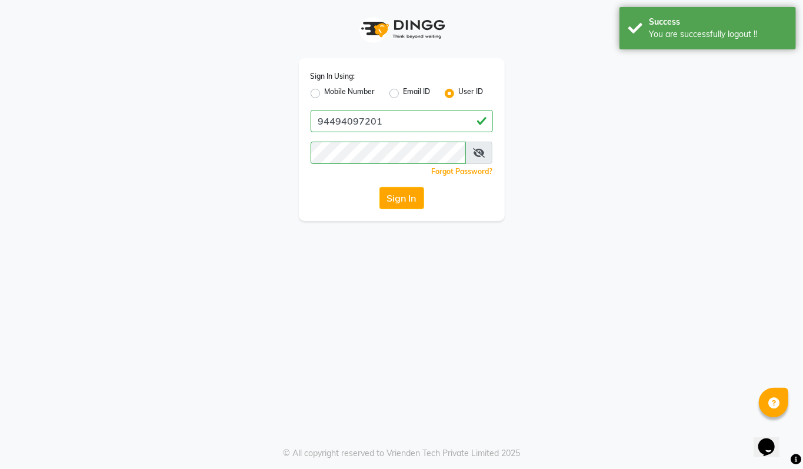
click at [325, 92] on label "Mobile Number" at bounding box center [350, 93] width 51 height 14
click at [325, 92] on input "Mobile Number" at bounding box center [329, 90] width 8 height 8
radio input "true"
radio input "false"
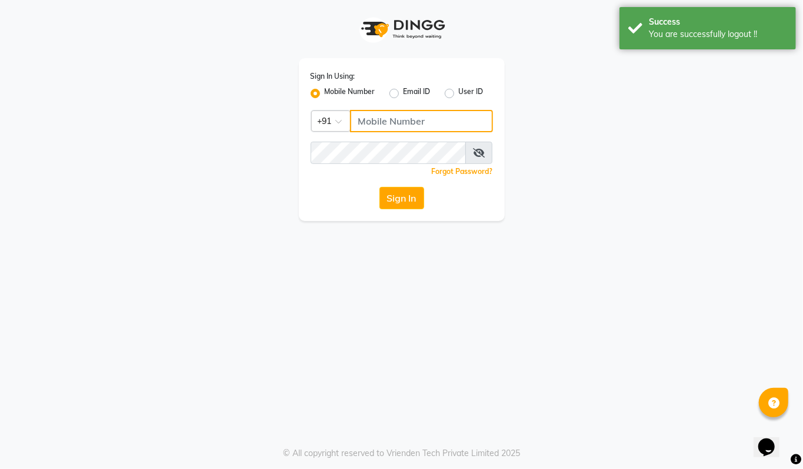
click at [374, 120] on input "Username" at bounding box center [421, 121] width 143 height 22
type input "94494097201"
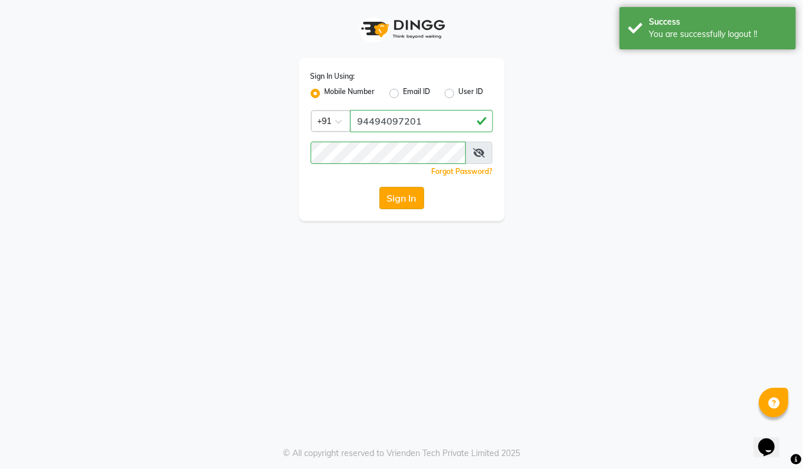
click at [403, 195] on button "Sign In" at bounding box center [401, 198] width 45 height 22
